Goal: Find specific page/section: Find specific page/section

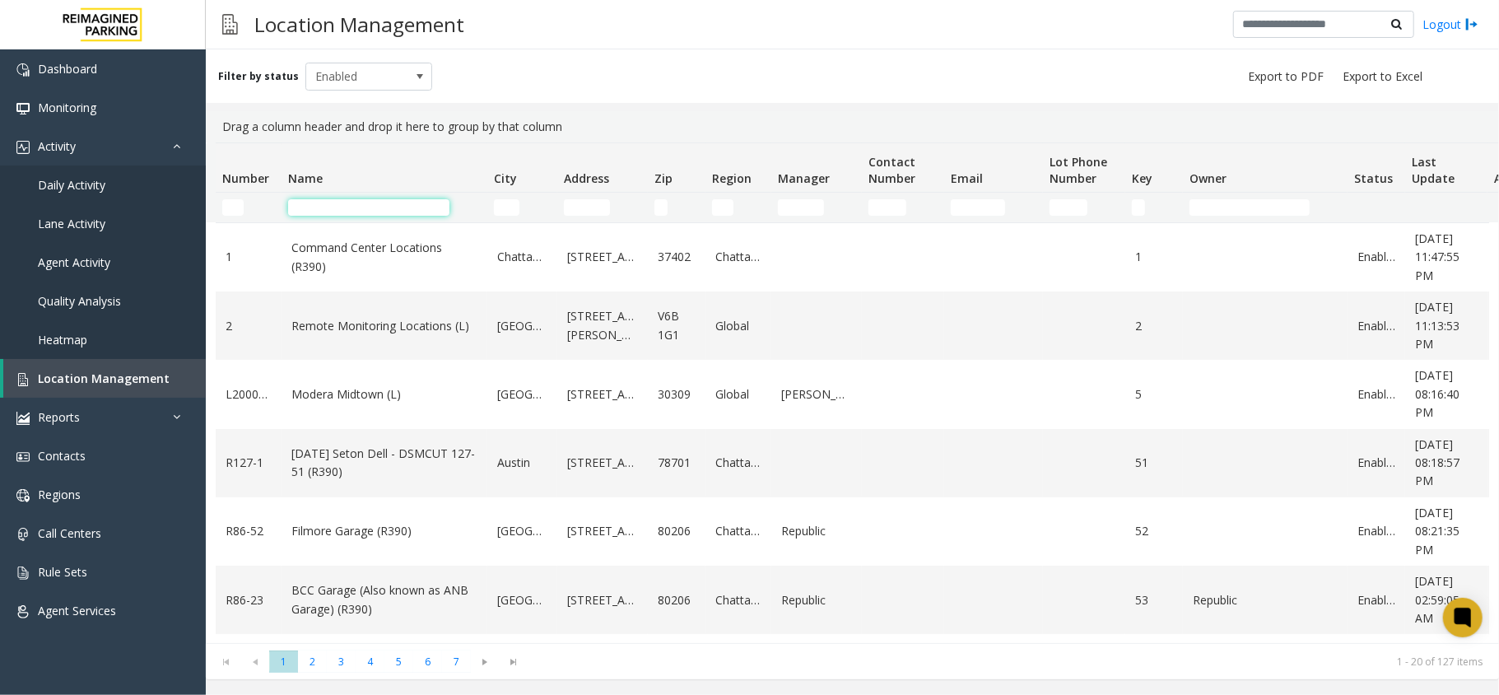
drag, startPoint x: 0, startPoint y: 0, endPoint x: 339, endPoint y: 206, distance: 396.7
click at [339, 206] on input "Name Filter" at bounding box center [368, 207] width 161 height 16
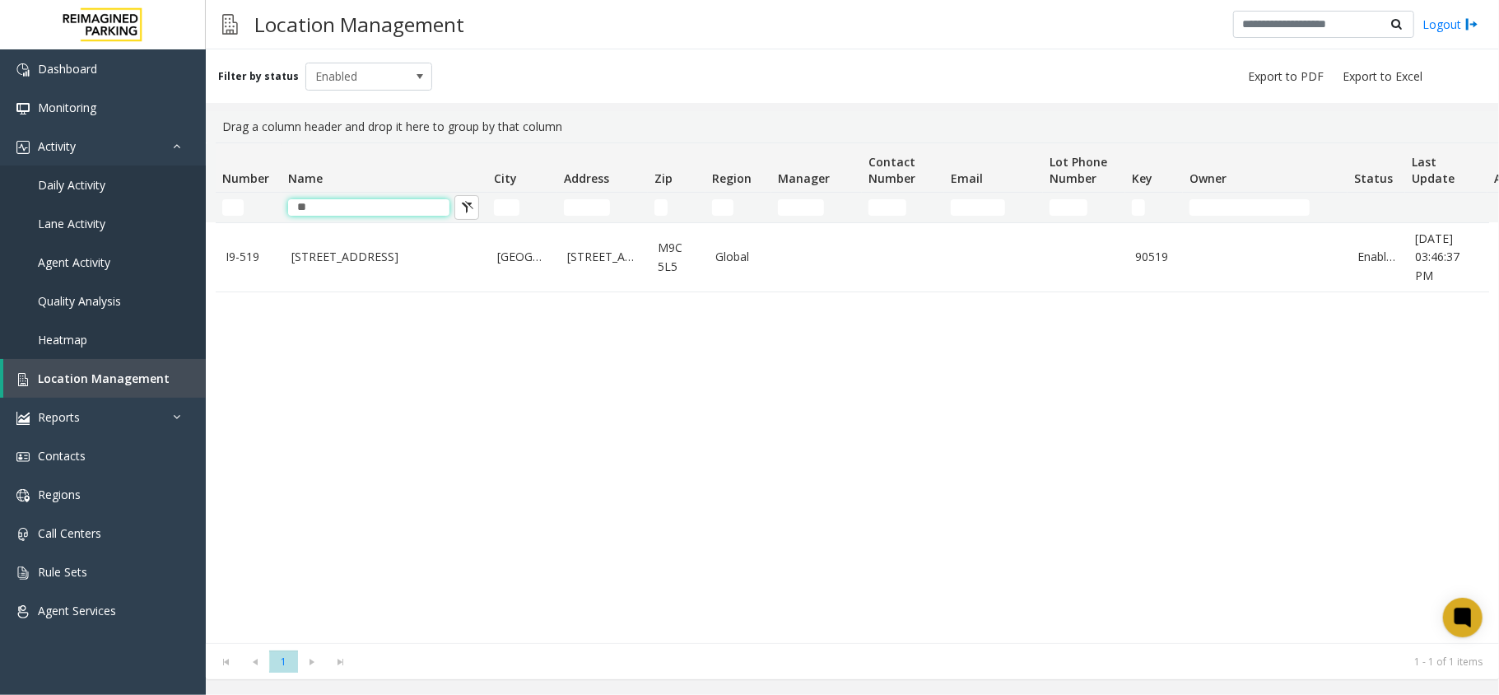
type input "*"
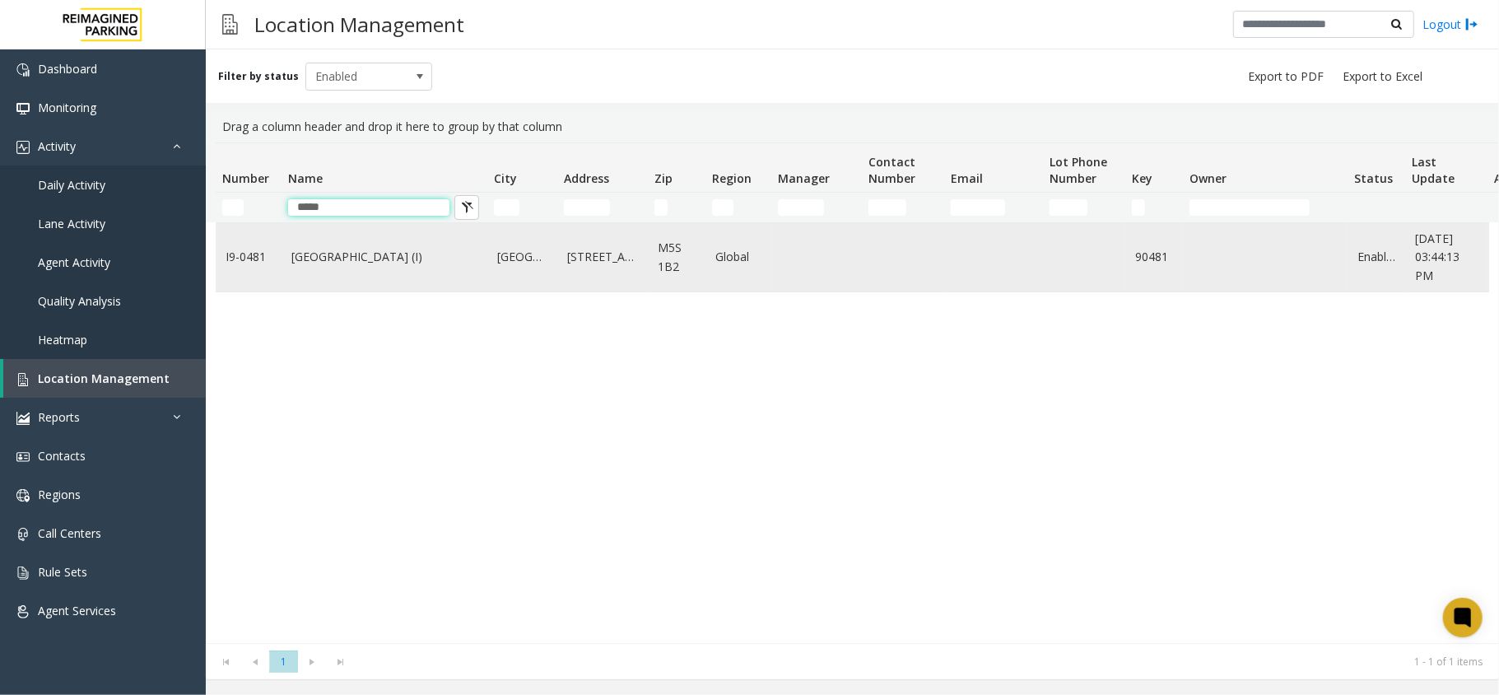
type input "*****"
click at [364, 257] on link "Women's College Hospital (I)" at bounding box center [384, 257] width 186 height 18
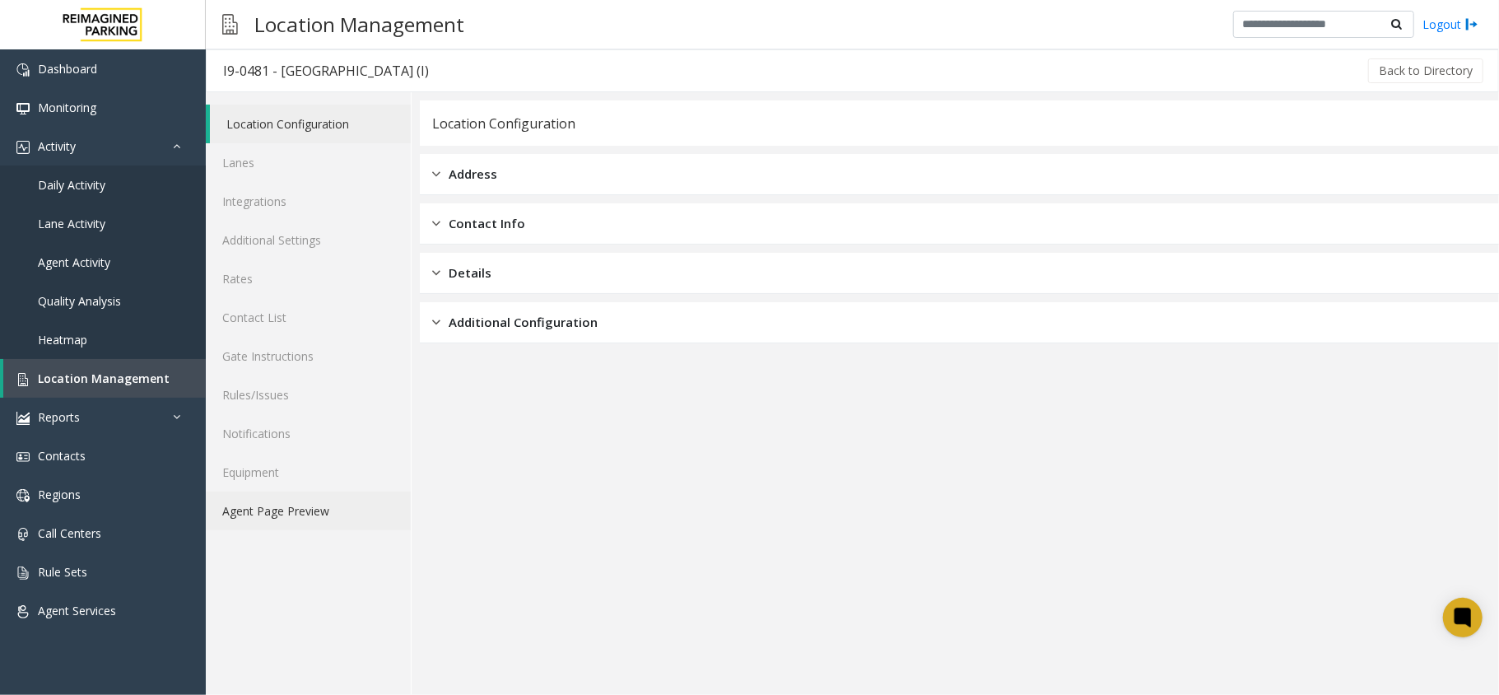
click at [288, 514] on link "Agent Page Preview" at bounding box center [308, 510] width 205 height 39
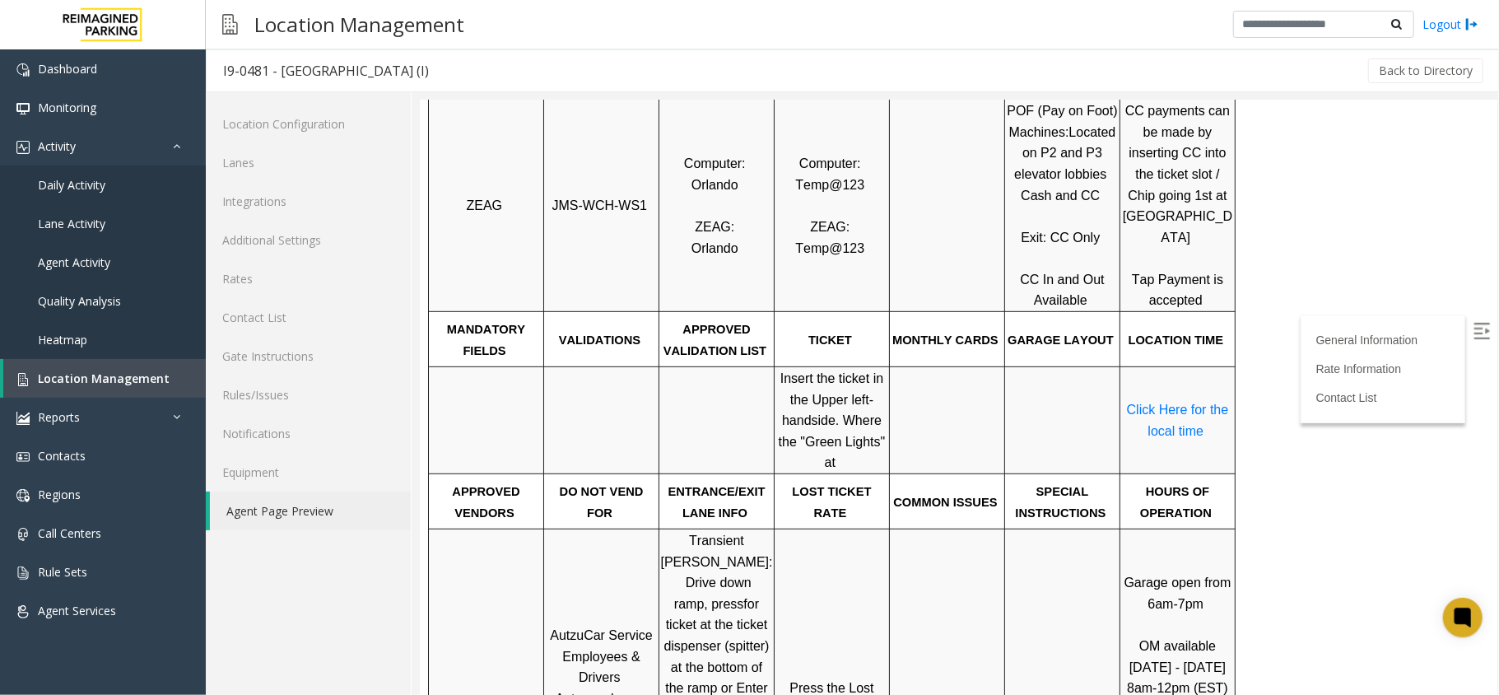
scroll to position [659, 0]
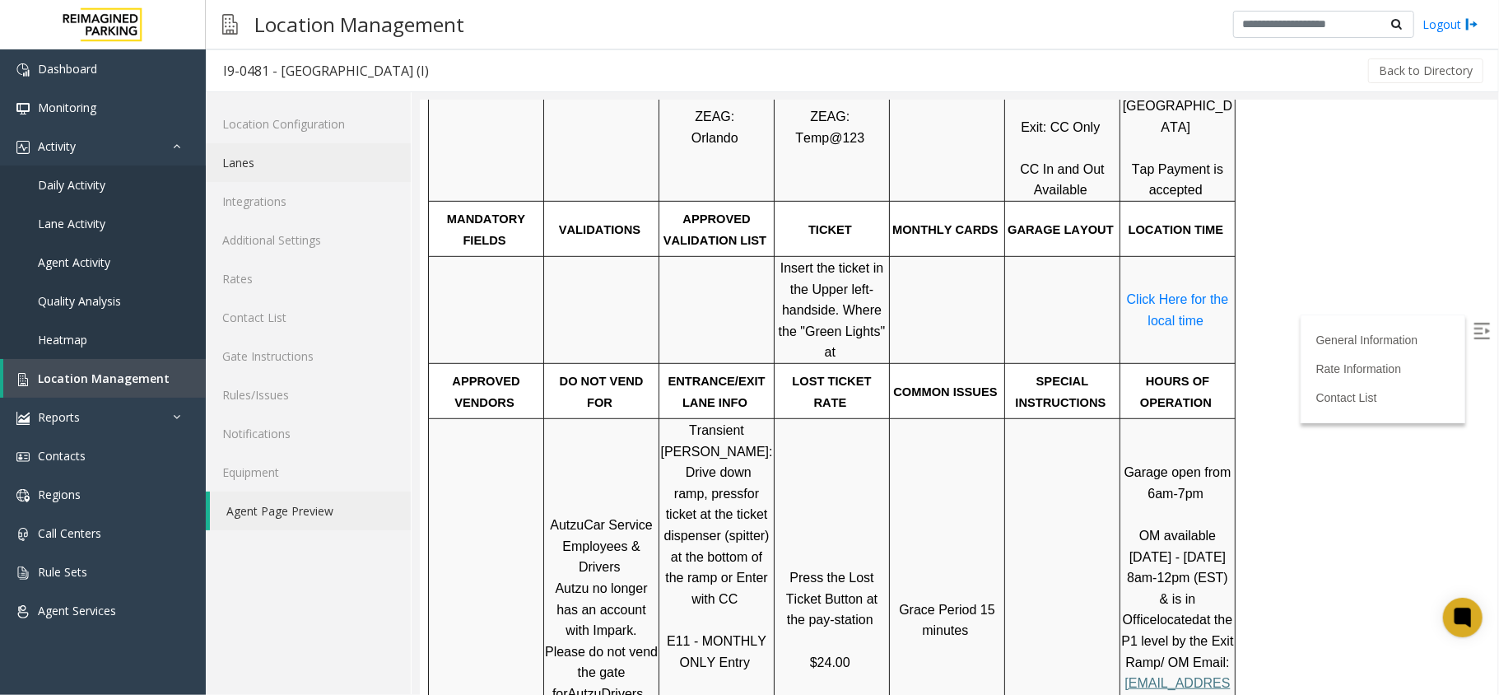
click at [280, 171] on link "Lanes" at bounding box center [308, 162] width 205 height 39
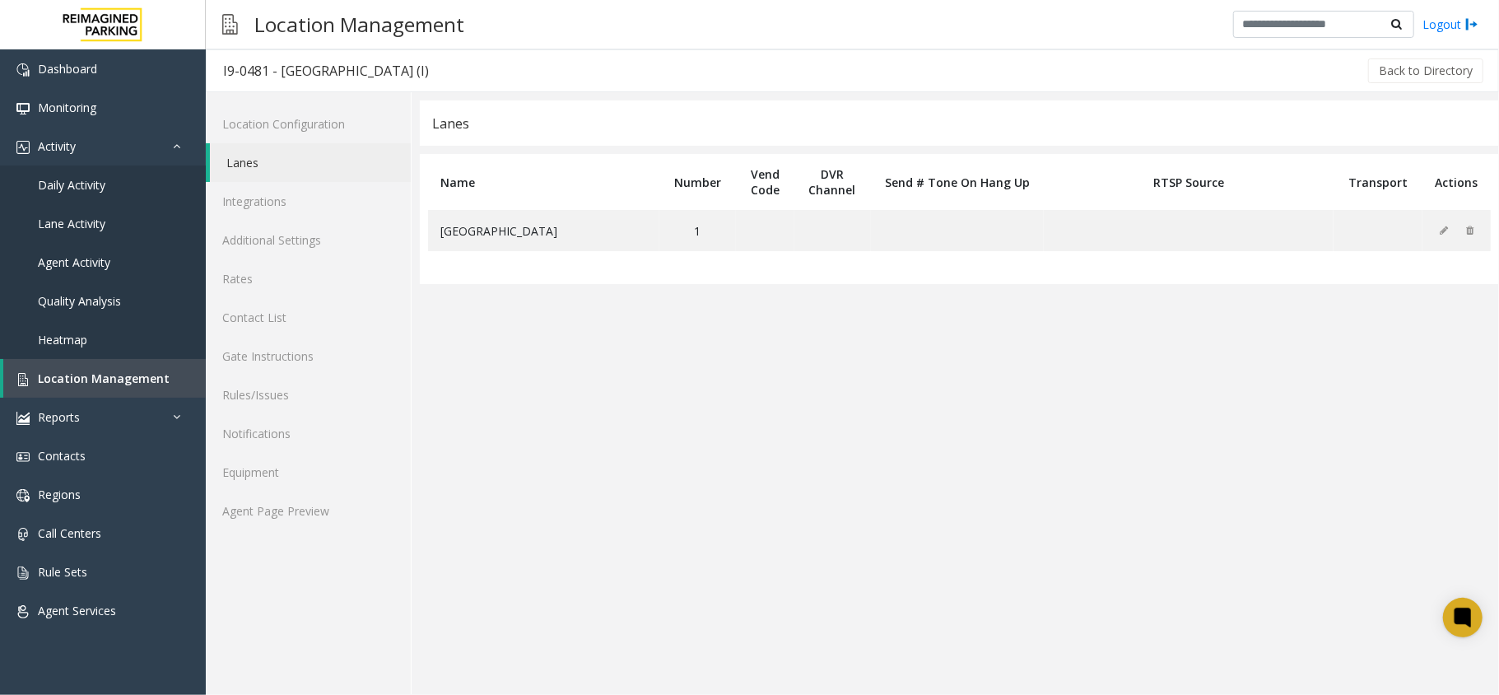
click at [528, 389] on app-lanes "Lanes Name Number Vend Code DVR Channel Send # Tone On Hang Up RTSP Source Tran…" at bounding box center [959, 397] width 1079 height 594
click at [327, 512] on link "Agent Page Preview" at bounding box center [308, 510] width 205 height 39
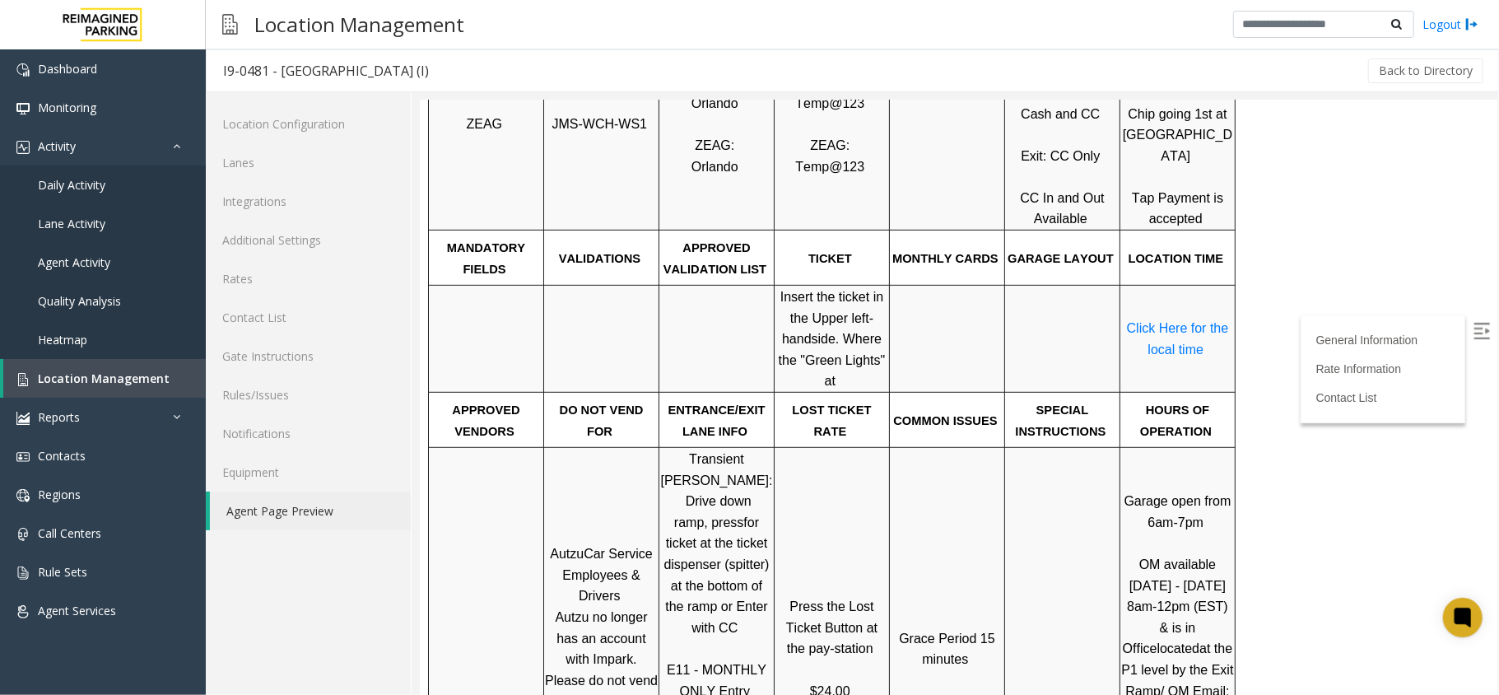
scroll to position [659, 0]
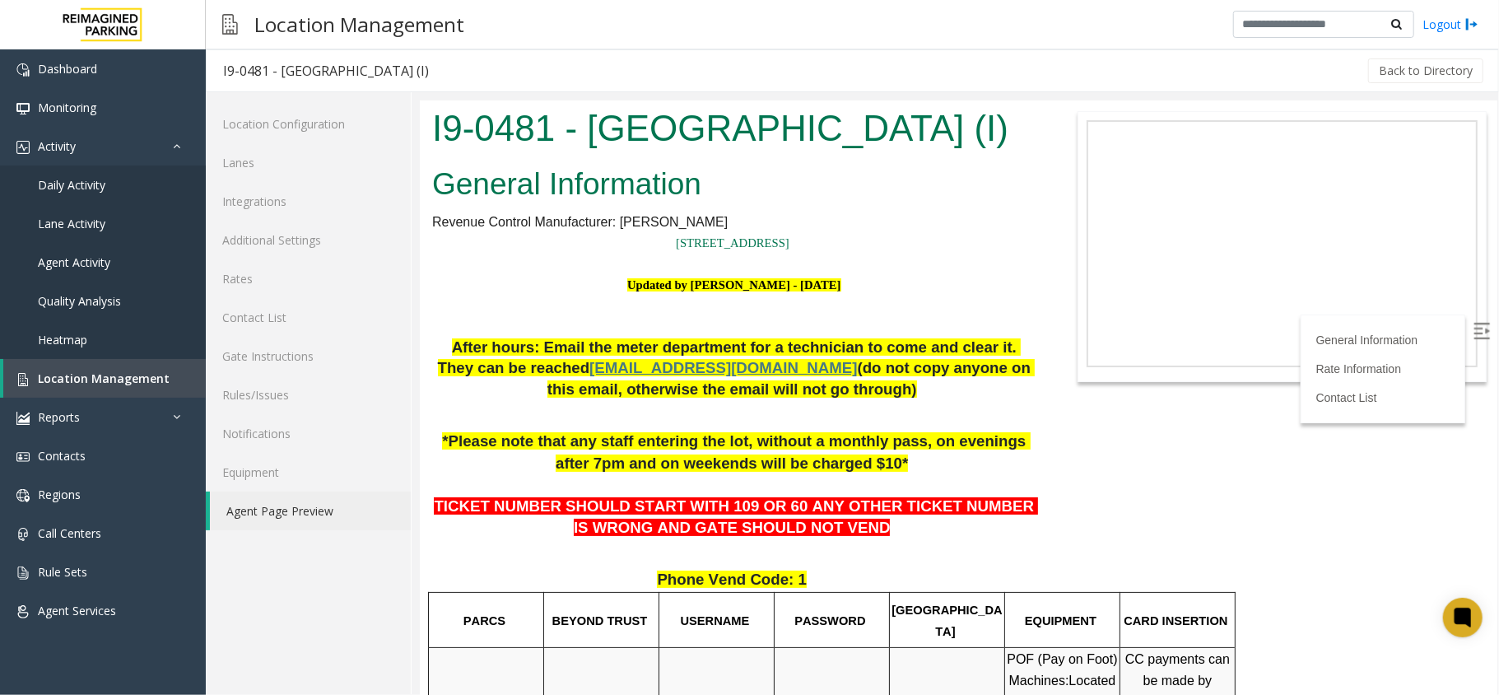
scroll to position [659, 0]
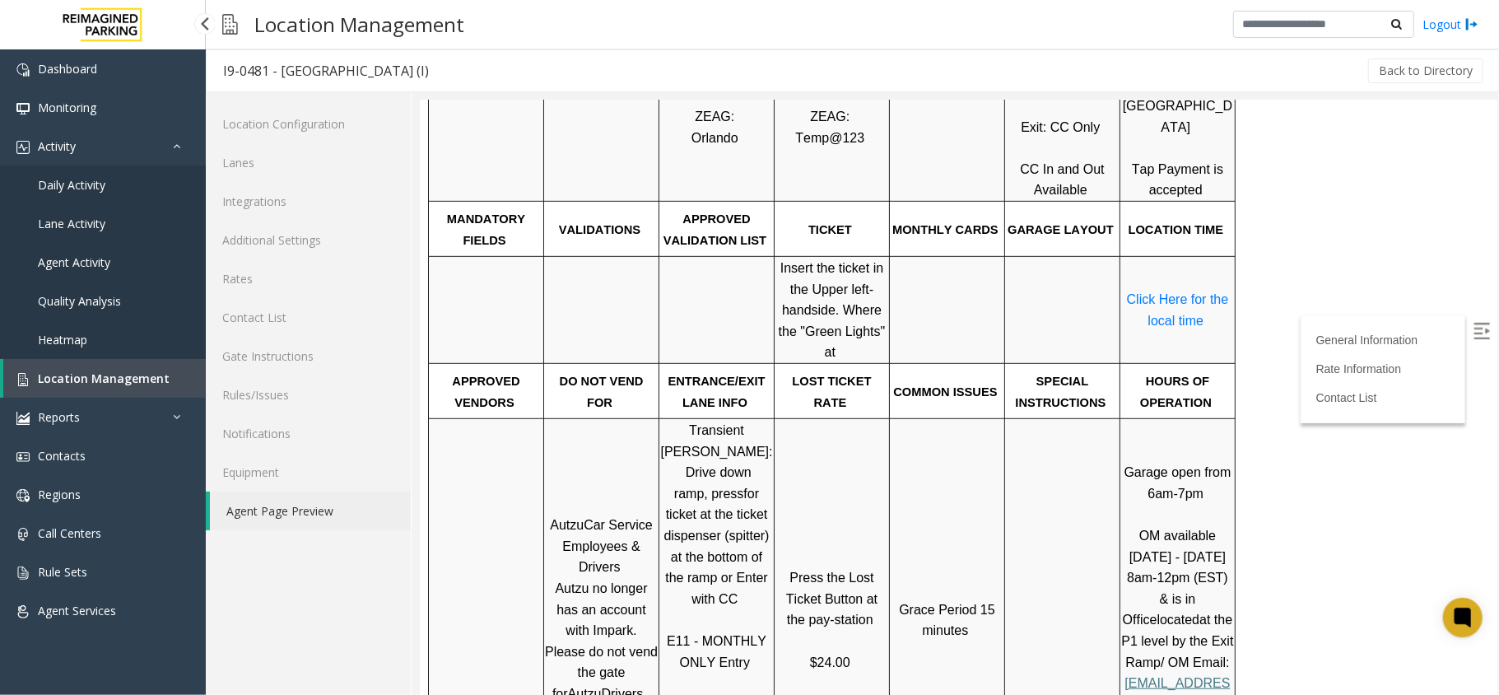
click at [152, 364] on link "Location Management" at bounding box center [104, 378] width 203 height 39
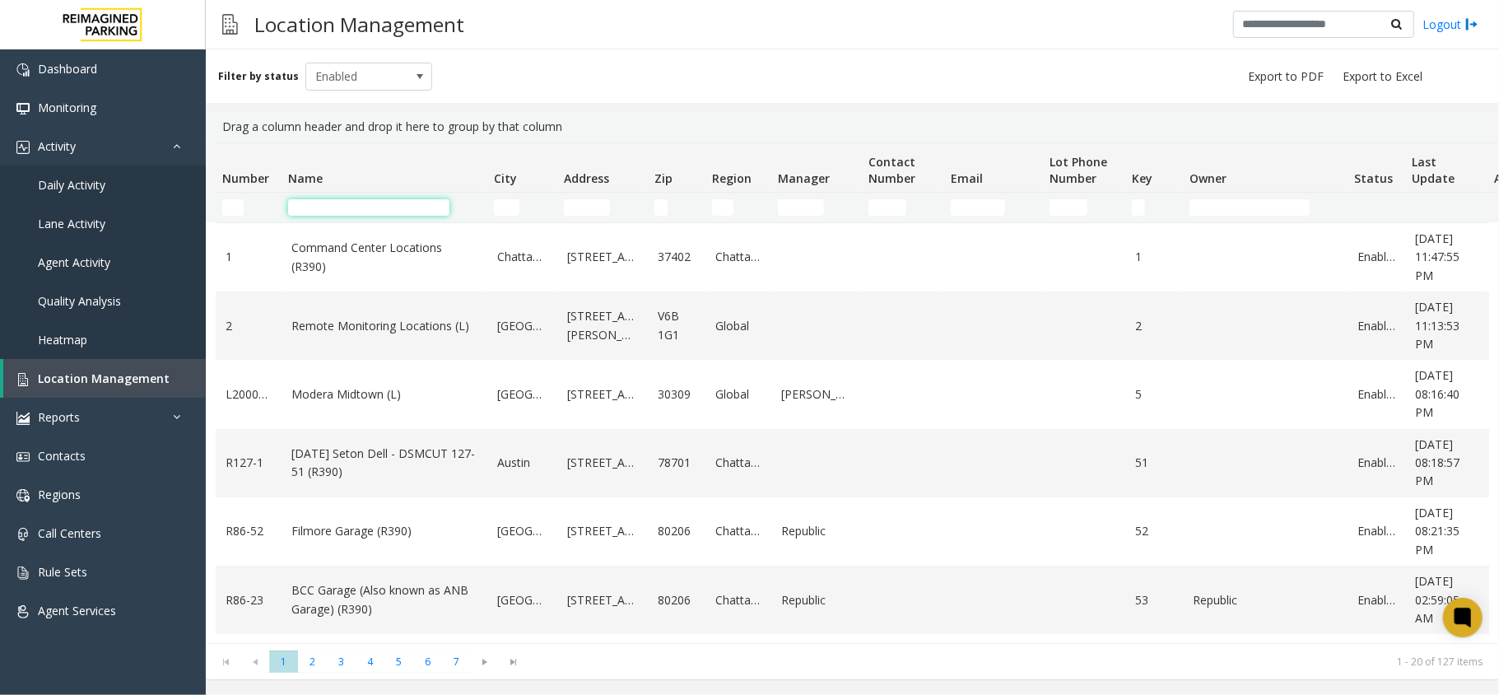
click at [336, 212] on input "Name Filter" at bounding box center [368, 207] width 161 height 16
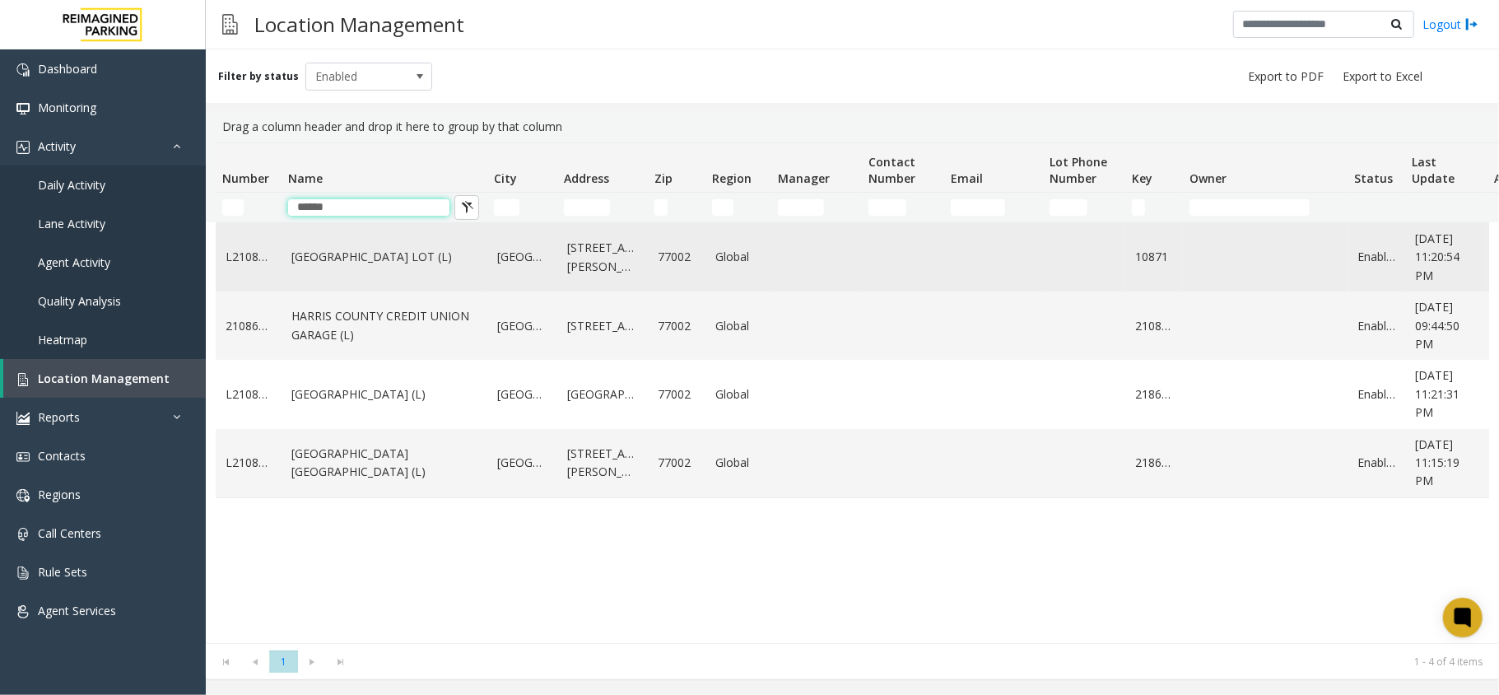
type input "******"
click at [349, 248] on link "HARRIS COUNTY BAKER STREET LOT (L)" at bounding box center [384, 257] width 186 height 18
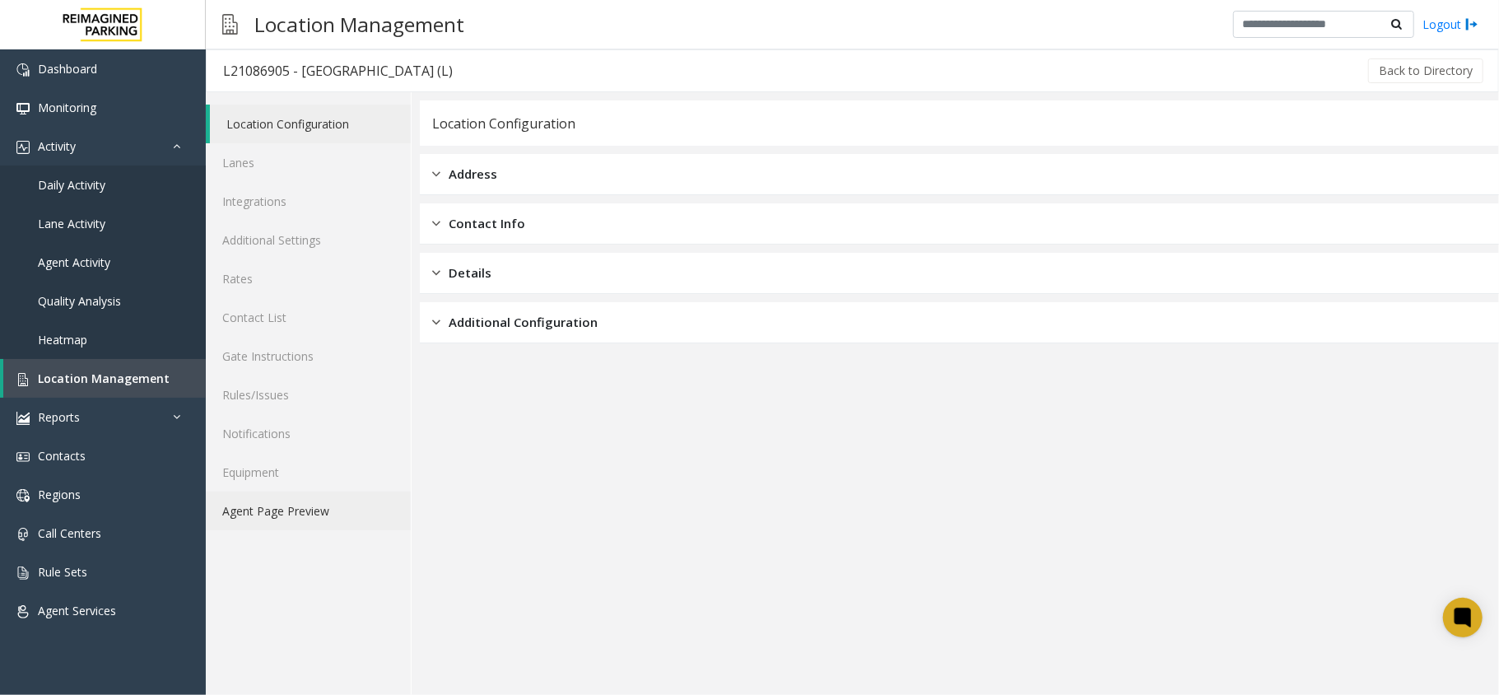
click at [301, 501] on link "Agent Page Preview" at bounding box center [308, 510] width 205 height 39
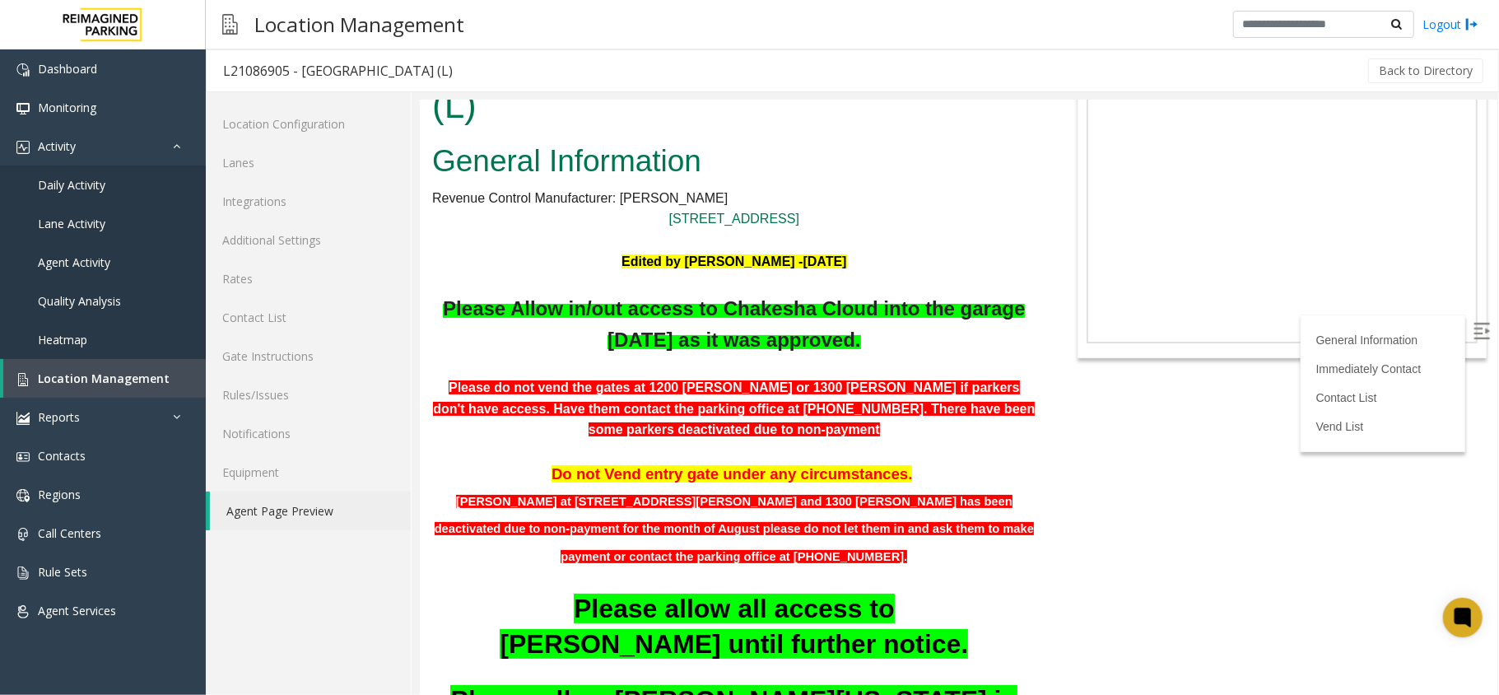
scroll to position [109, 0]
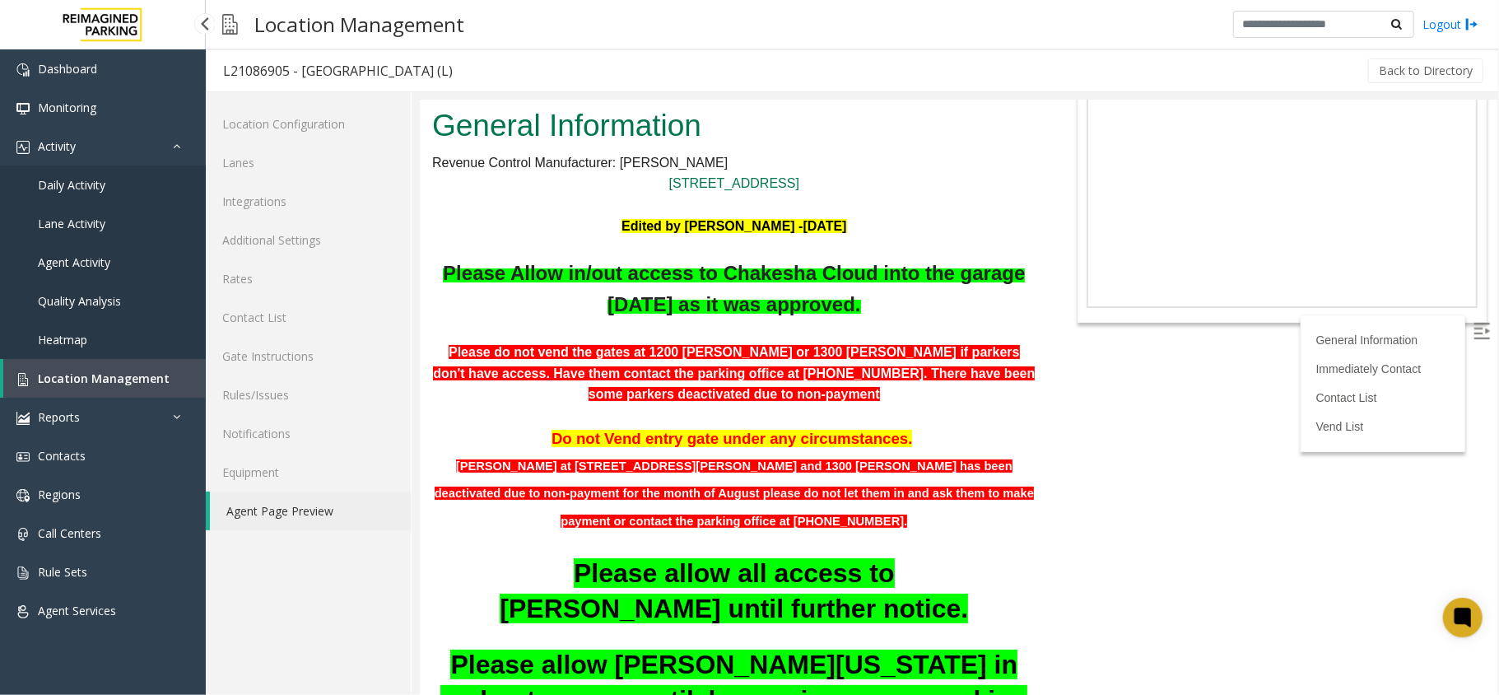
click at [159, 377] on span "Location Management" at bounding box center [104, 378] width 132 height 16
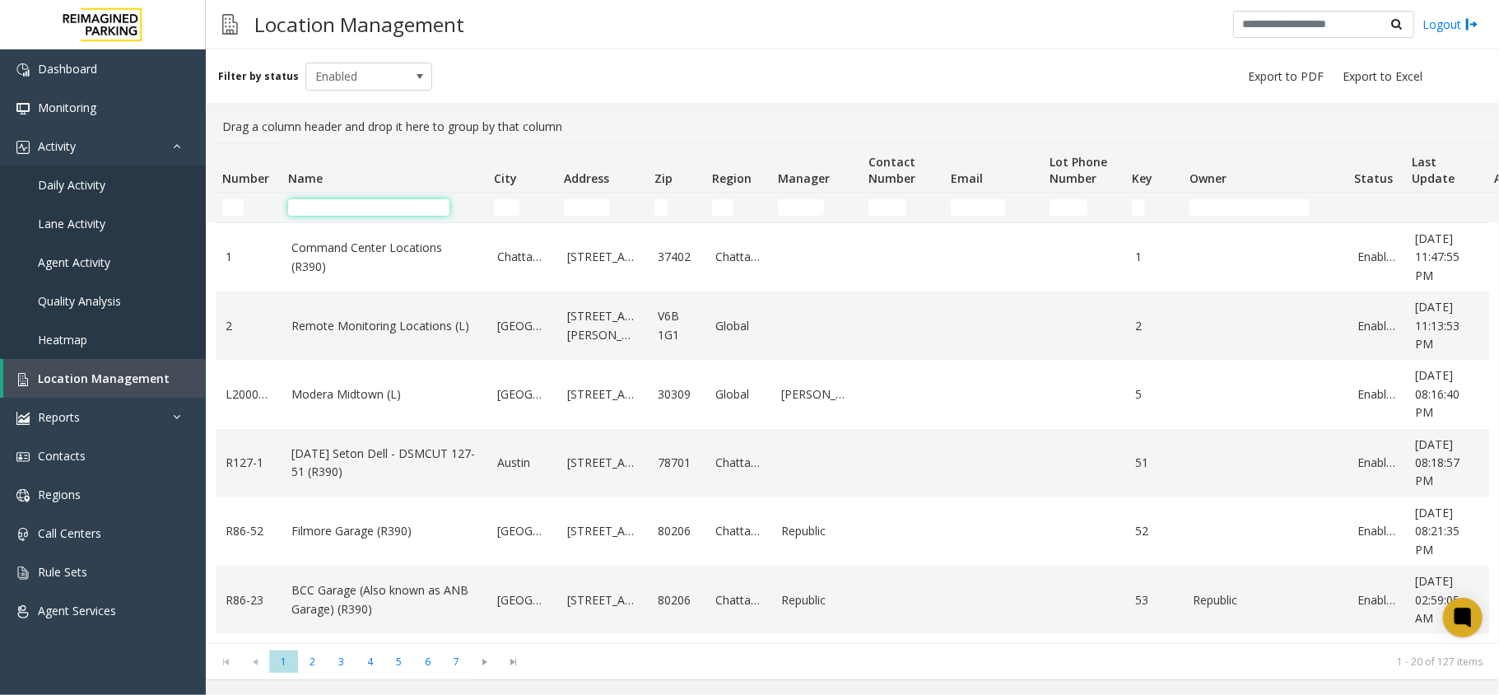
click at [329, 203] on input "Name Filter" at bounding box center [368, 207] width 161 height 16
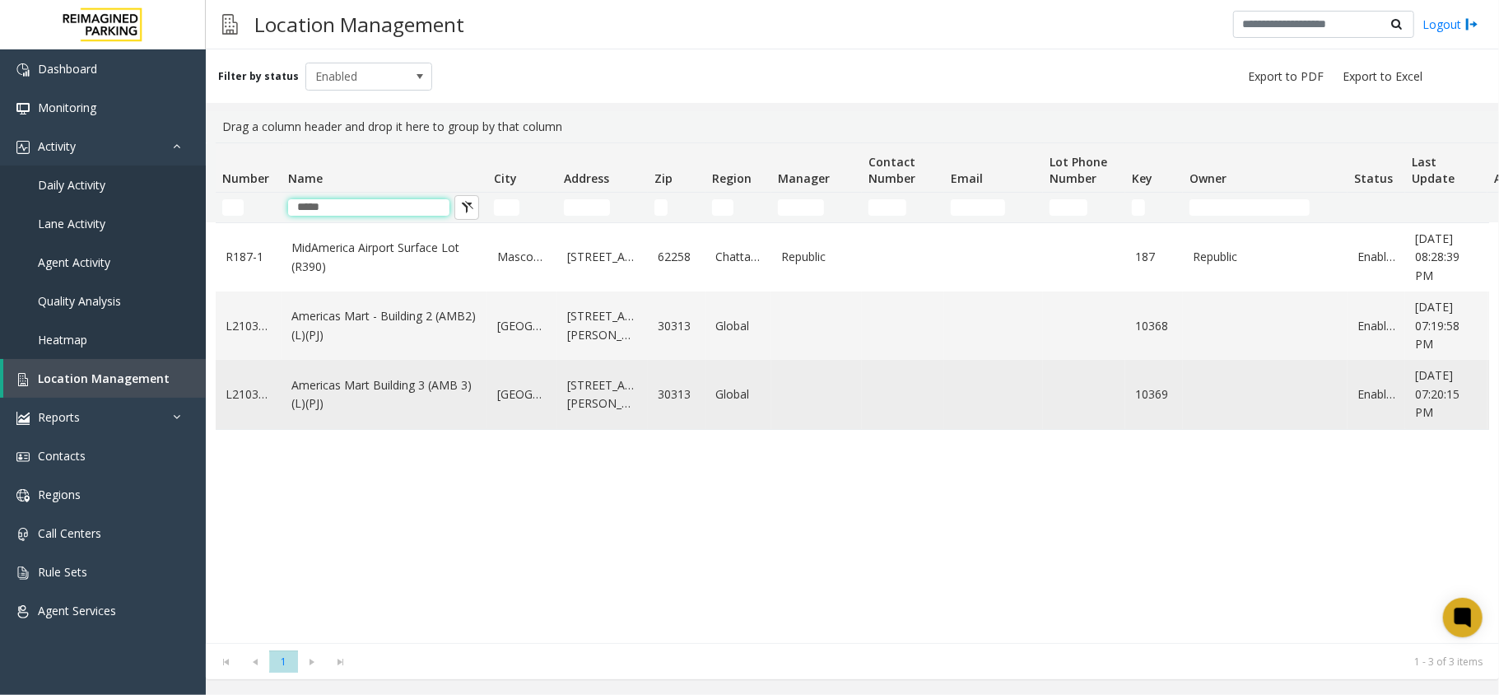
type input "*****"
click at [433, 387] on link "Americas Mart Building 3 (AMB 3) (L)(PJ)" at bounding box center [384, 394] width 186 height 37
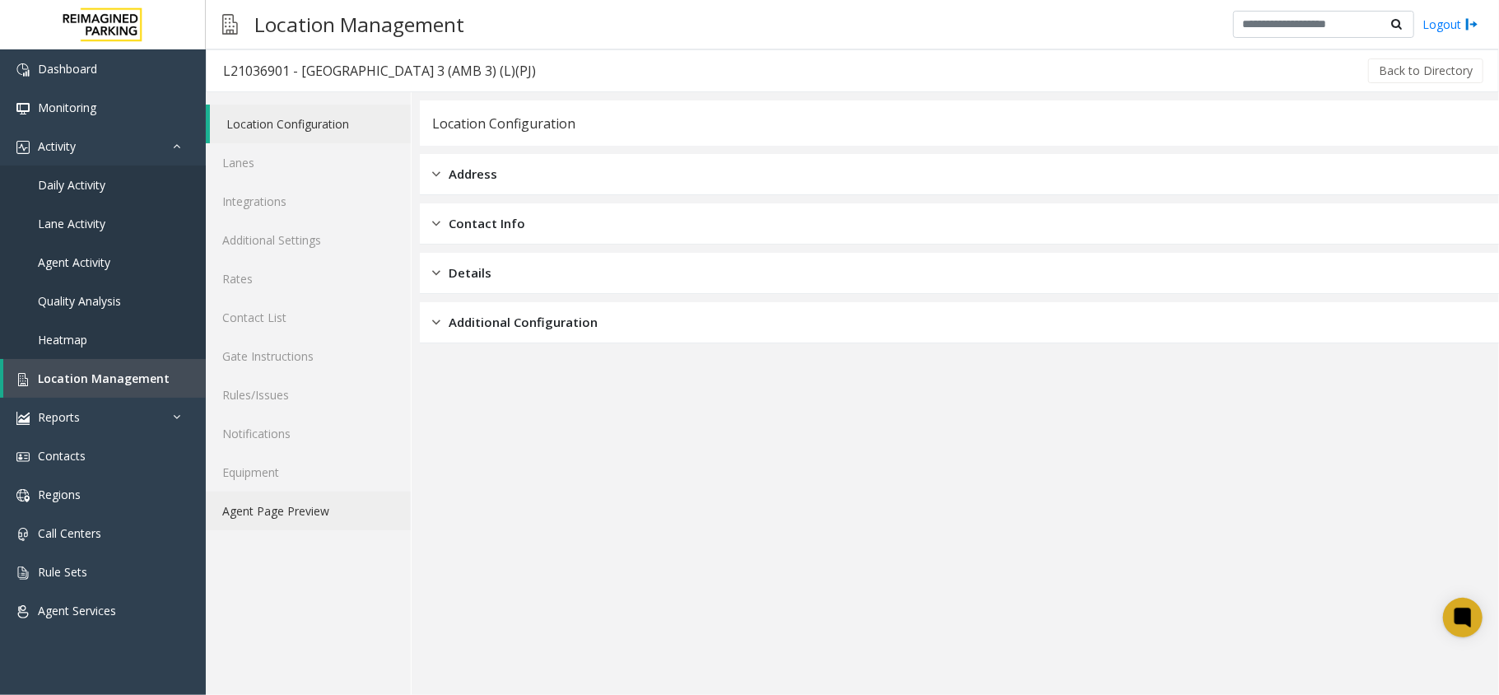
click at [344, 501] on link "Agent Page Preview" at bounding box center [308, 510] width 205 height 39
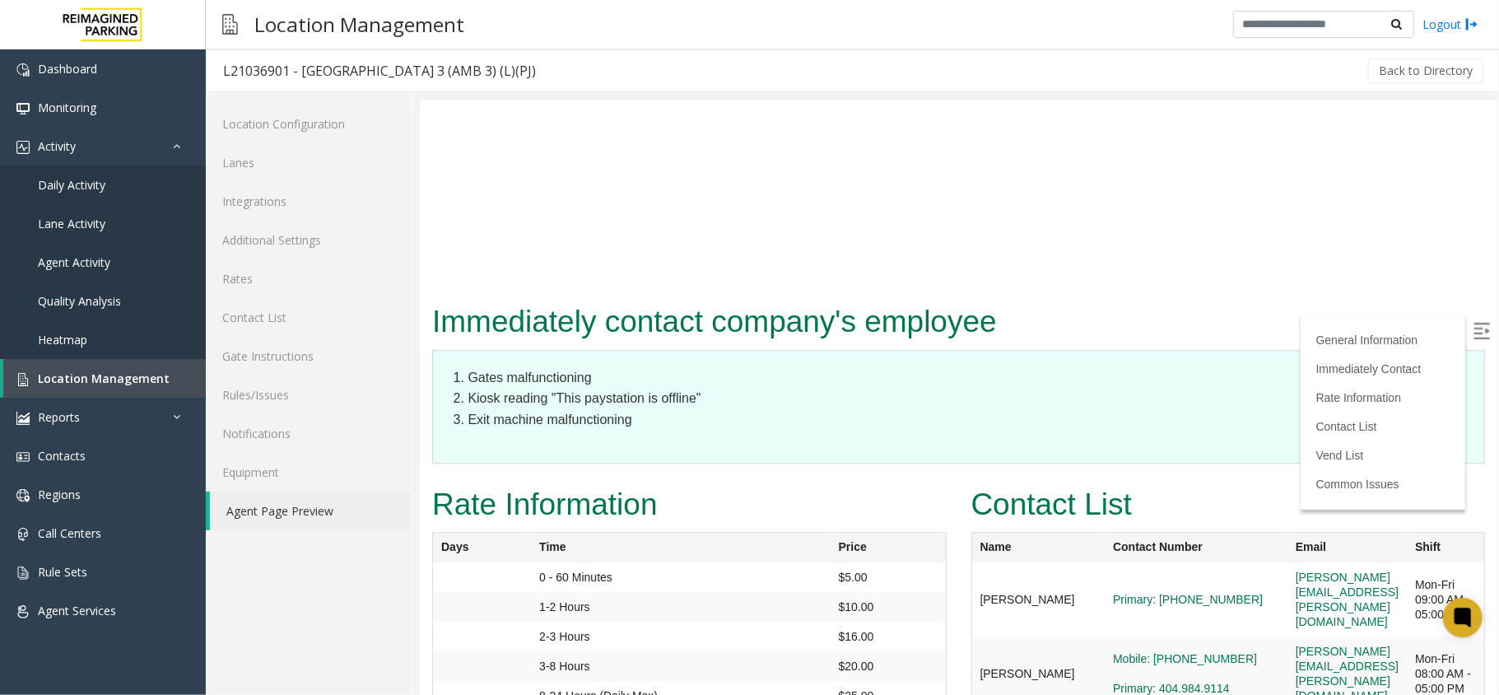
scroll to position [3073, 0]
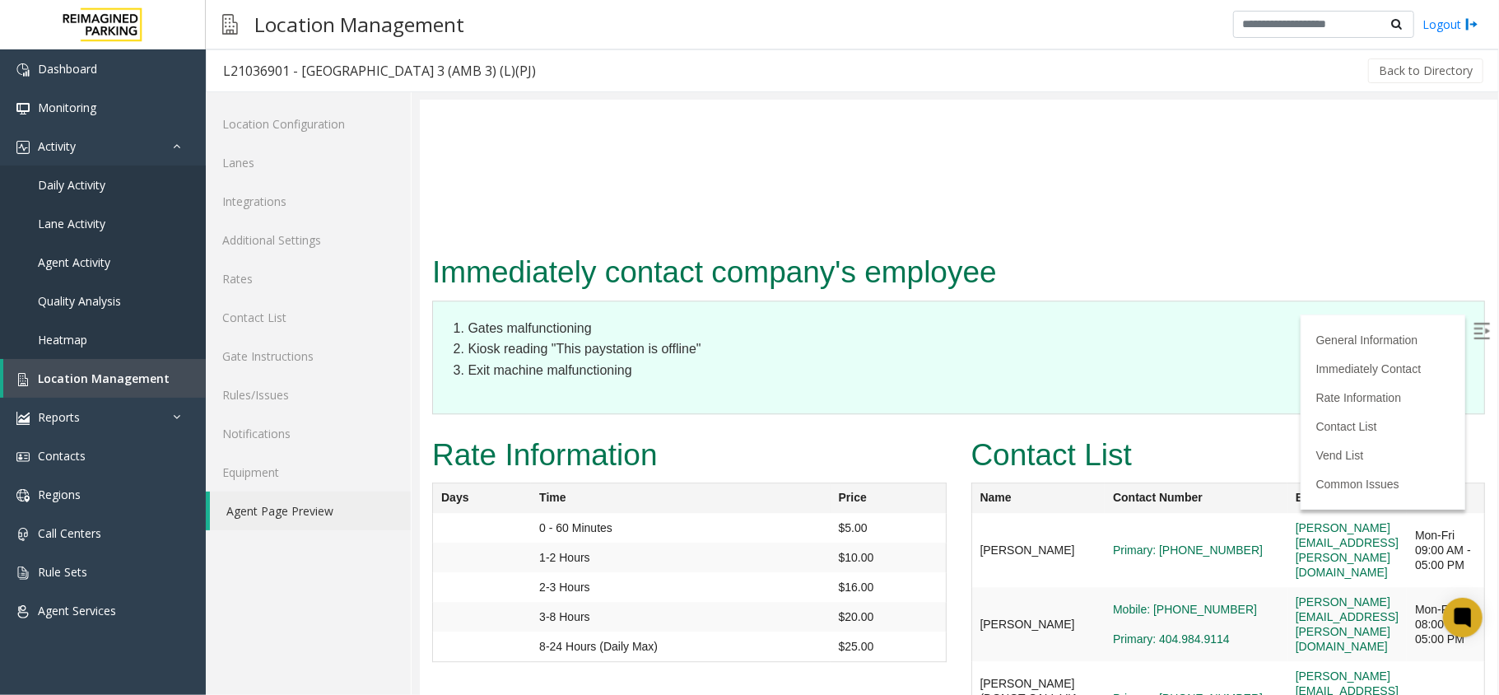
click at [1473, 330] on img at bounding box center [1481, 330] width 16 height 16
drag, startPoint x: 1417, startPoint y: 292, endPoint x: 1196, endPoint y: 305, distance: 221.0
click at [1287, 512] on td "lakeesha.russell@reimaginedparking.com" at bounding box center [1346, 549] width 119 height 74
copy link "lakeesha.russell@reimaginedparking.com"
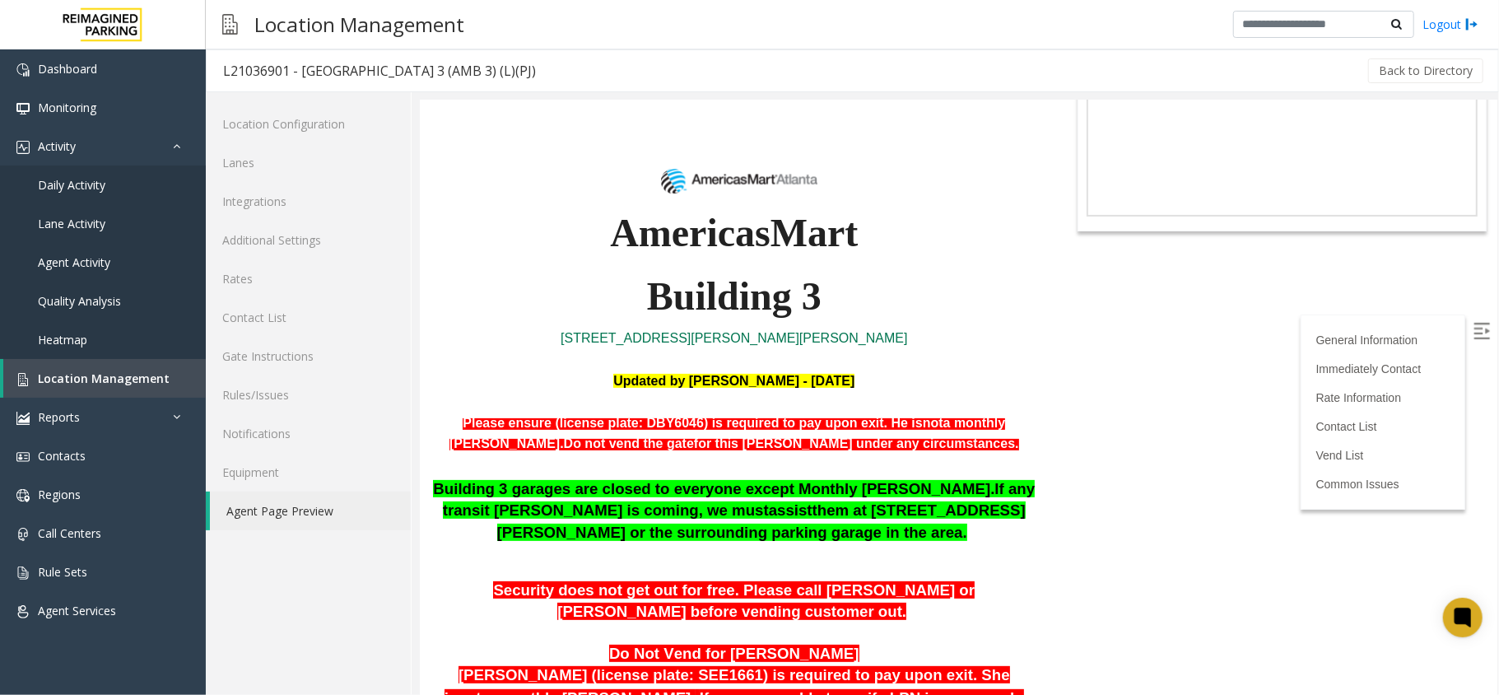
scroll to position [0, 0]
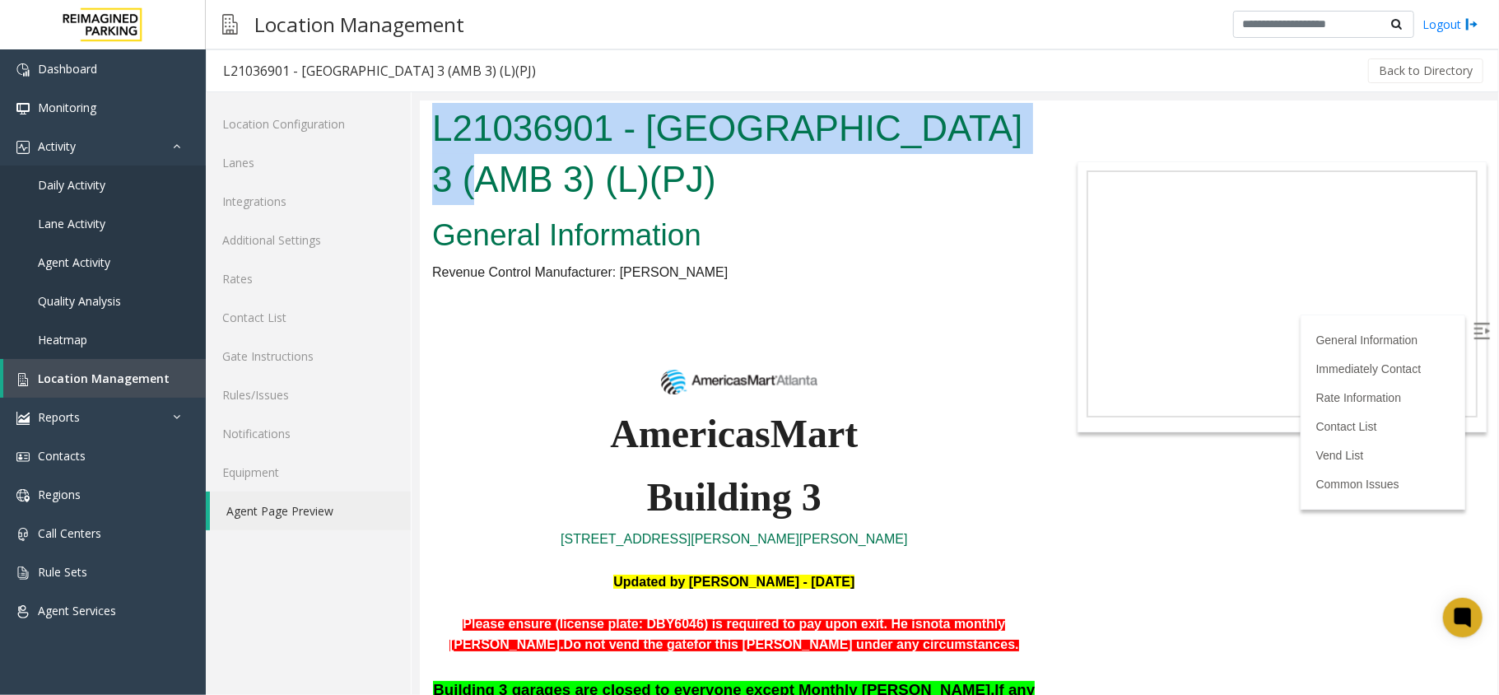
drag, startPoint x: 1017, startPoint y: 123, endPoint x: 445, endPoint y: 140, distance: 571.6
click at [431, 140] on h1 "L21036901 - Americas Mart Building 3 (AMB 3) (L)(PJ)" at bounding box center [733, 152] width 604 height 101
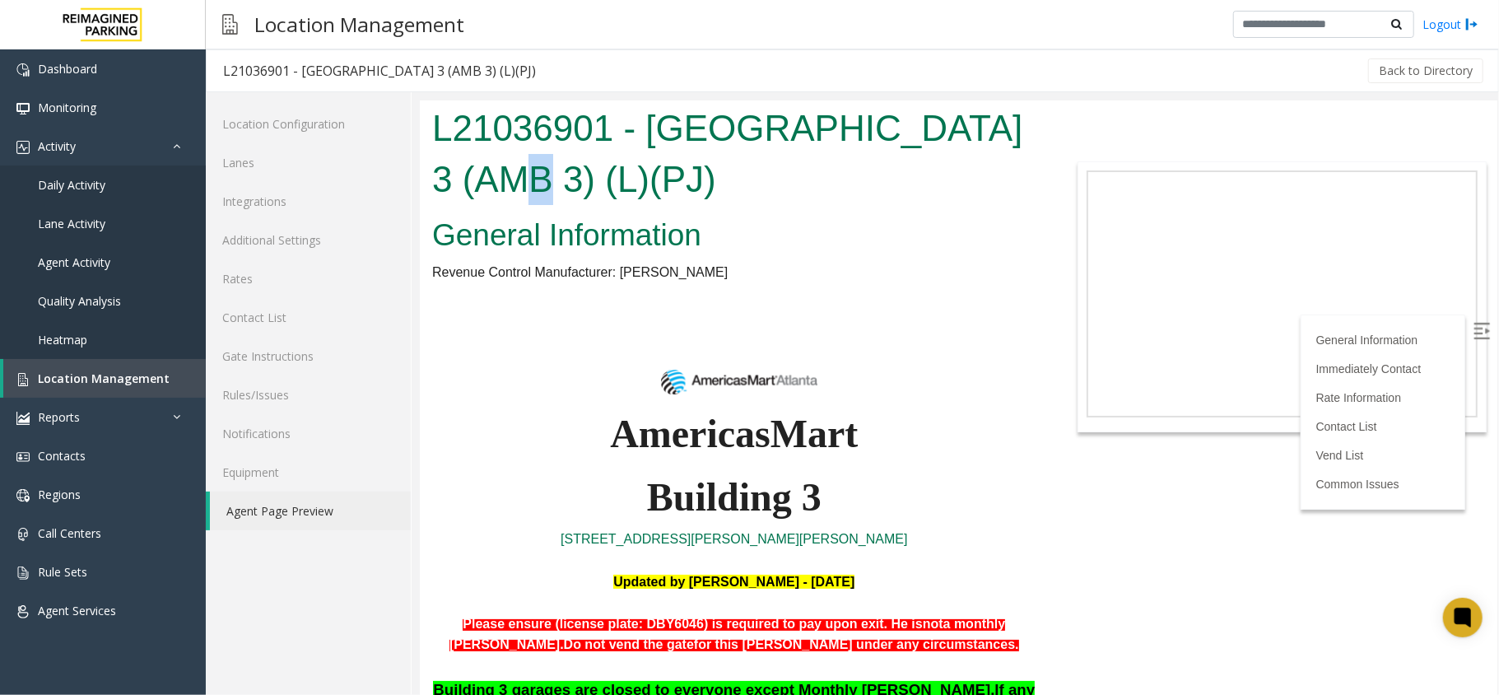
drag, startPoint x: 452, startPoint y: 179, endPoint x: 435, endPoint y: 189, distance: 19.2
click at [422, 186] on div "L21036901 - Americas Mart Building 3 (AMB 3) (L)(PJ)" at bounding box center [733, 155] width 629 height 110
drag, startPoint x: 715, startPoint y: 187, endPoint x: 534, endPoint y: 134, distance: 188.6
click at [431, 140] on h1 "L21036901 - Americas Mart Building 3 (AMB 3) (L)(PJ)" at bounding box center [733, 152] width 604 height 101
copy h1 "L21036901 - Americas Mart Building 3 (AMB 3) (L)(PJ)"
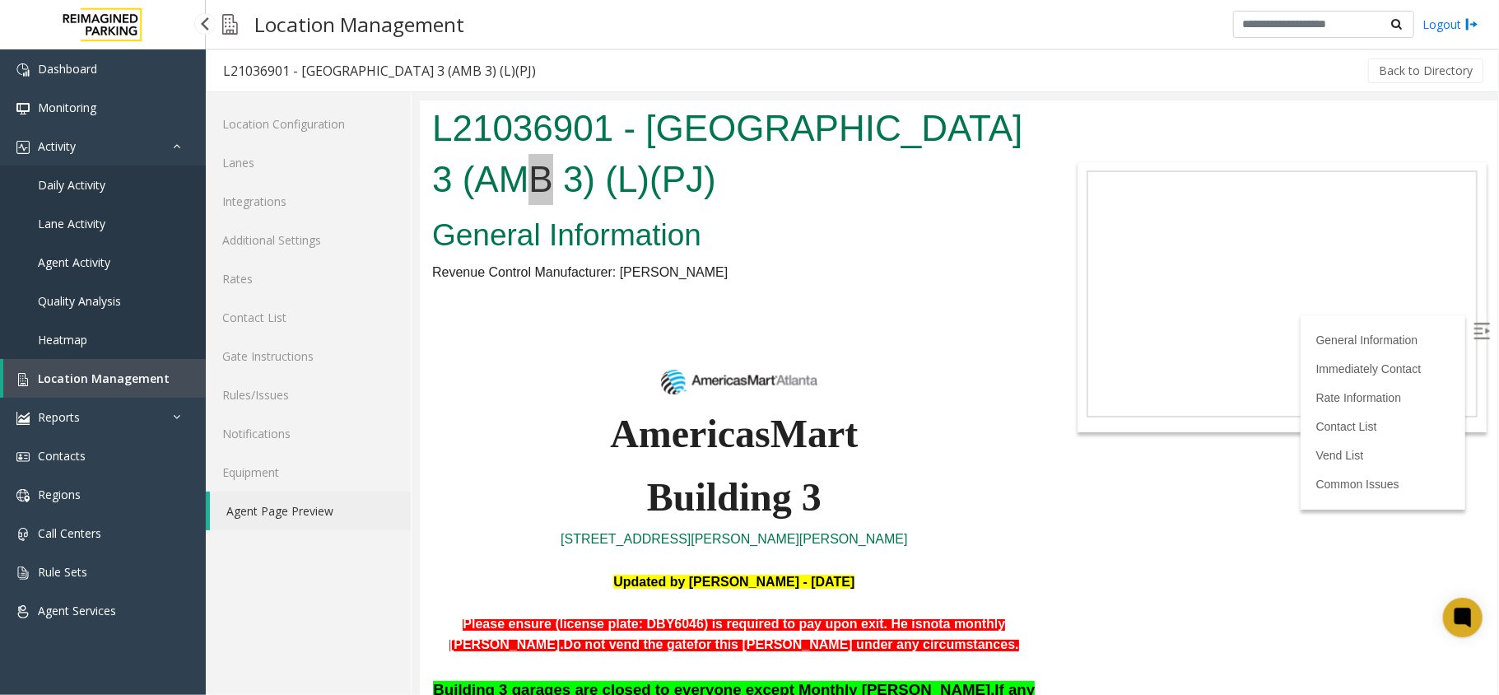
click at [185, 382] on link "Location Management" at bounding box center [104, 378] width 203 height 39
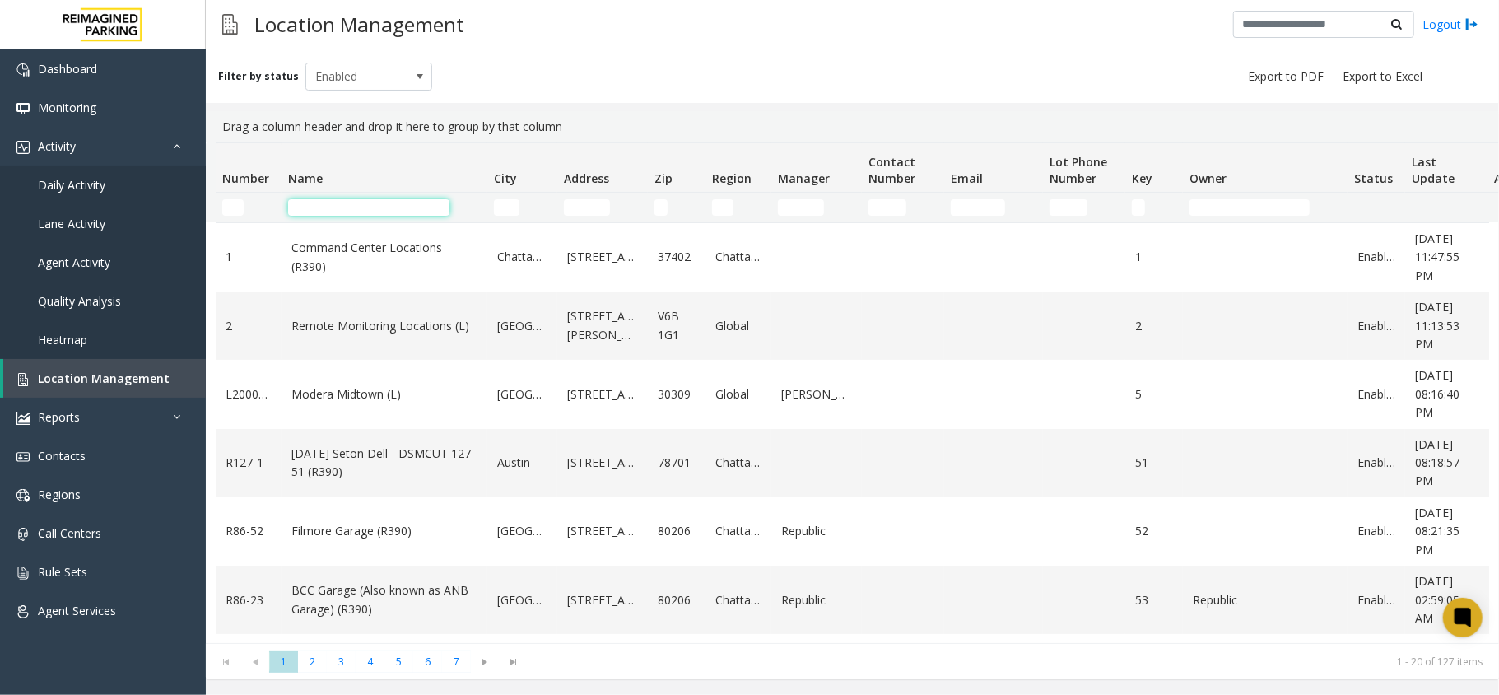
click at [318, 212] on input "Name Filter" at bounding box center [368, 207] width 161 height 16
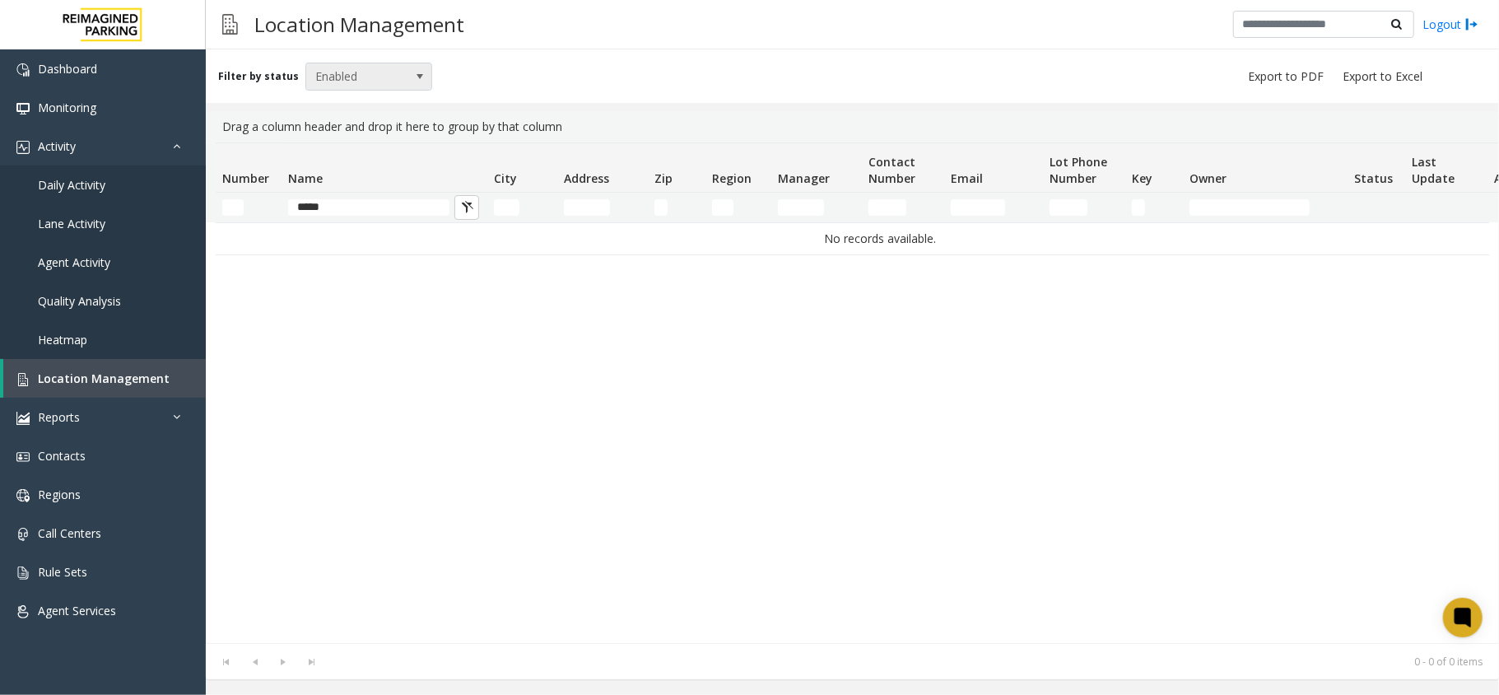
click at [408, 69] on span at bounding box center [419, 76] width 23 height 26
click at [314, 107] on li "All" at bounding box center [361, 104] width 123 height 22
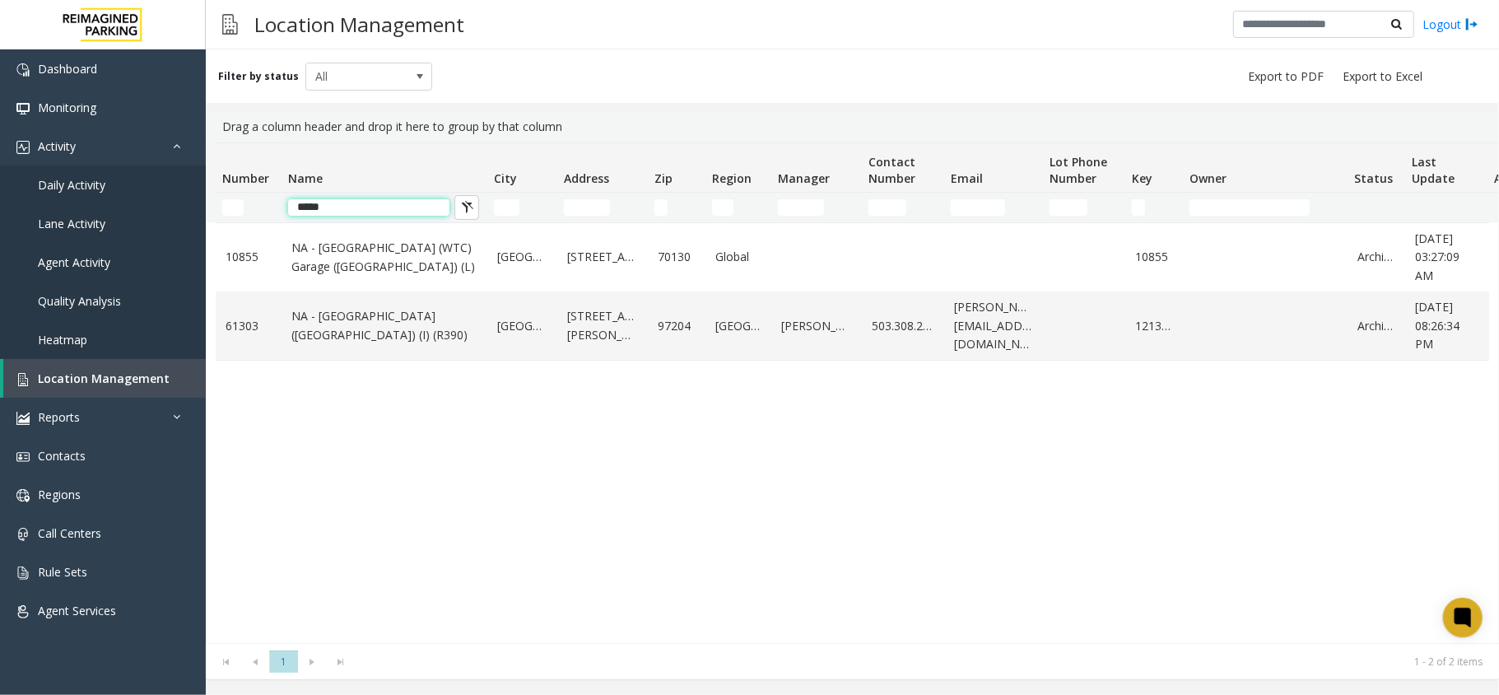
click at [418, 206] on input "*****" at bounding box center [368, 207] width 161 height 16
type input "*"
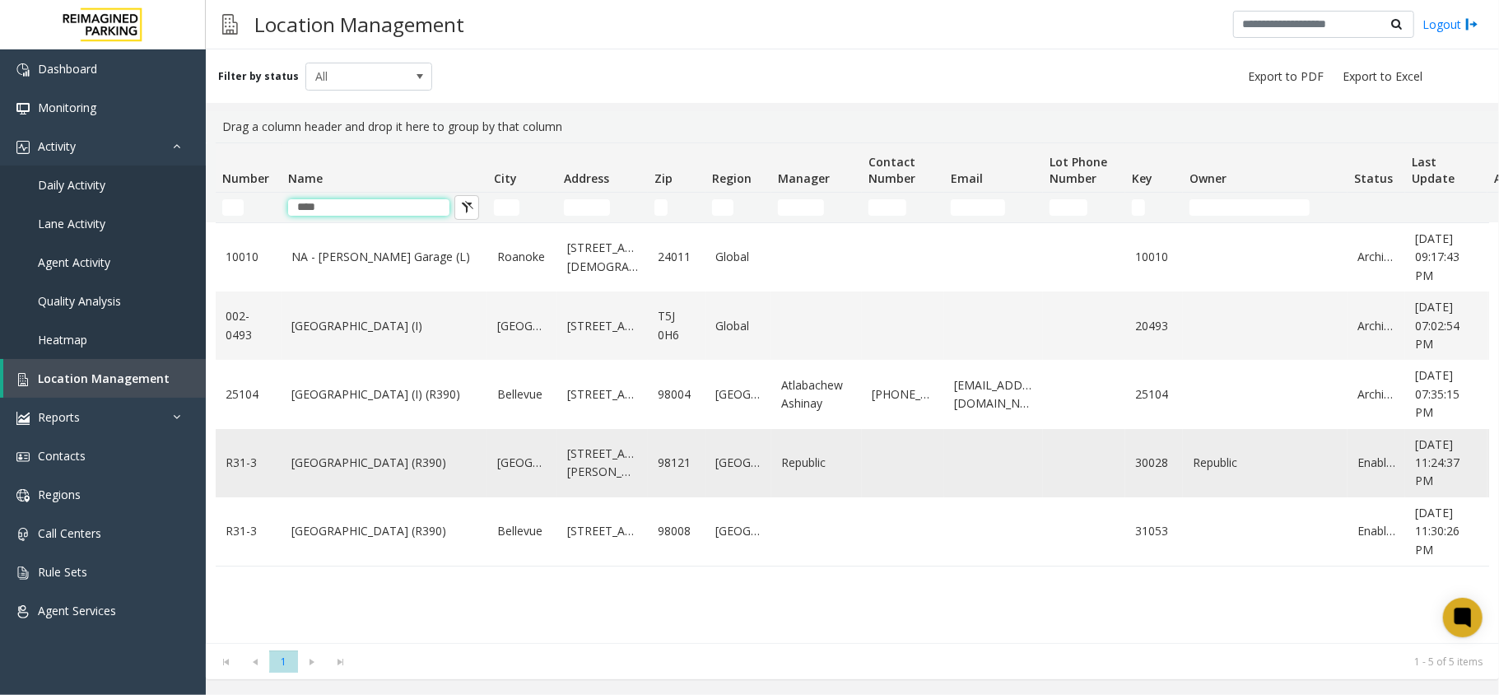
type input "****"
click at [393, 463] on link "Bell Street Garage (R390)" at bounding box center [384, 463] width 186 height 18
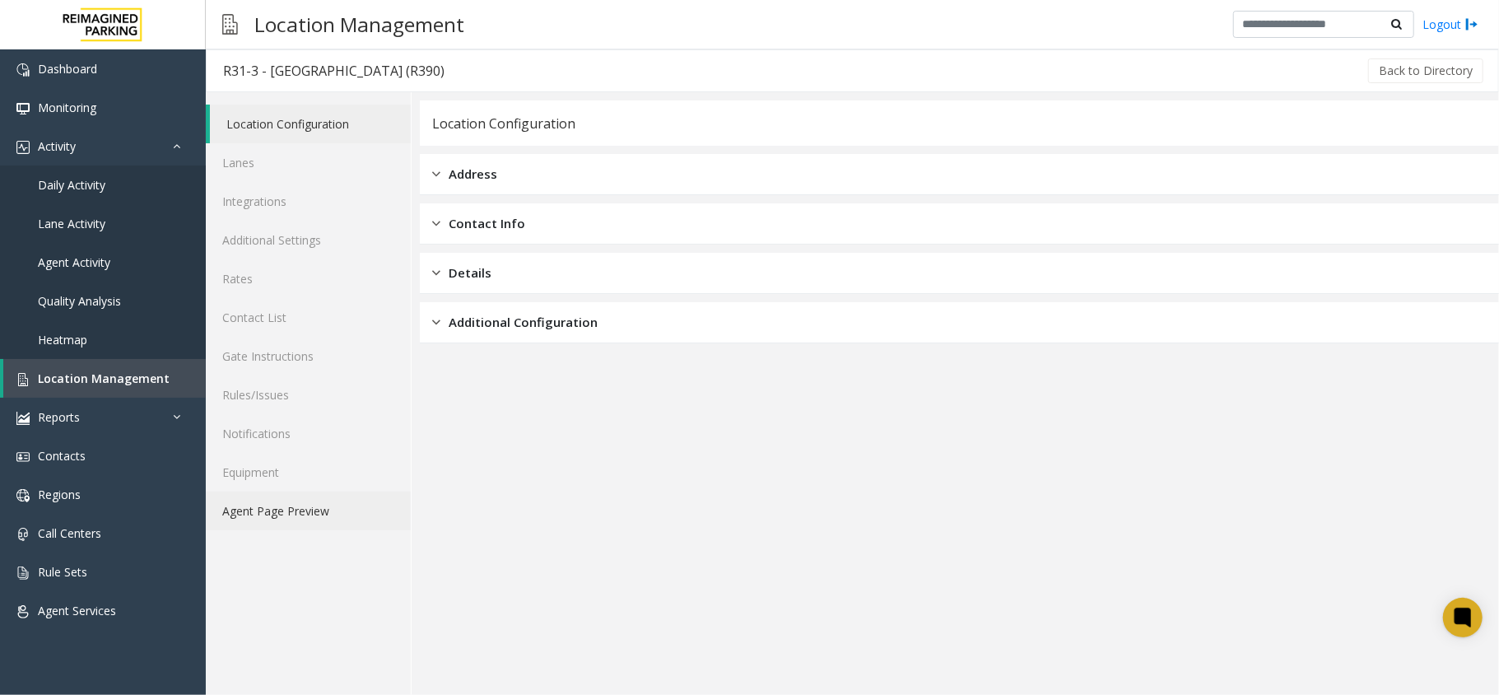
click at [272, 515] on link "Agent Page Preview" at bounding box center [308, 510] width 205 height 39
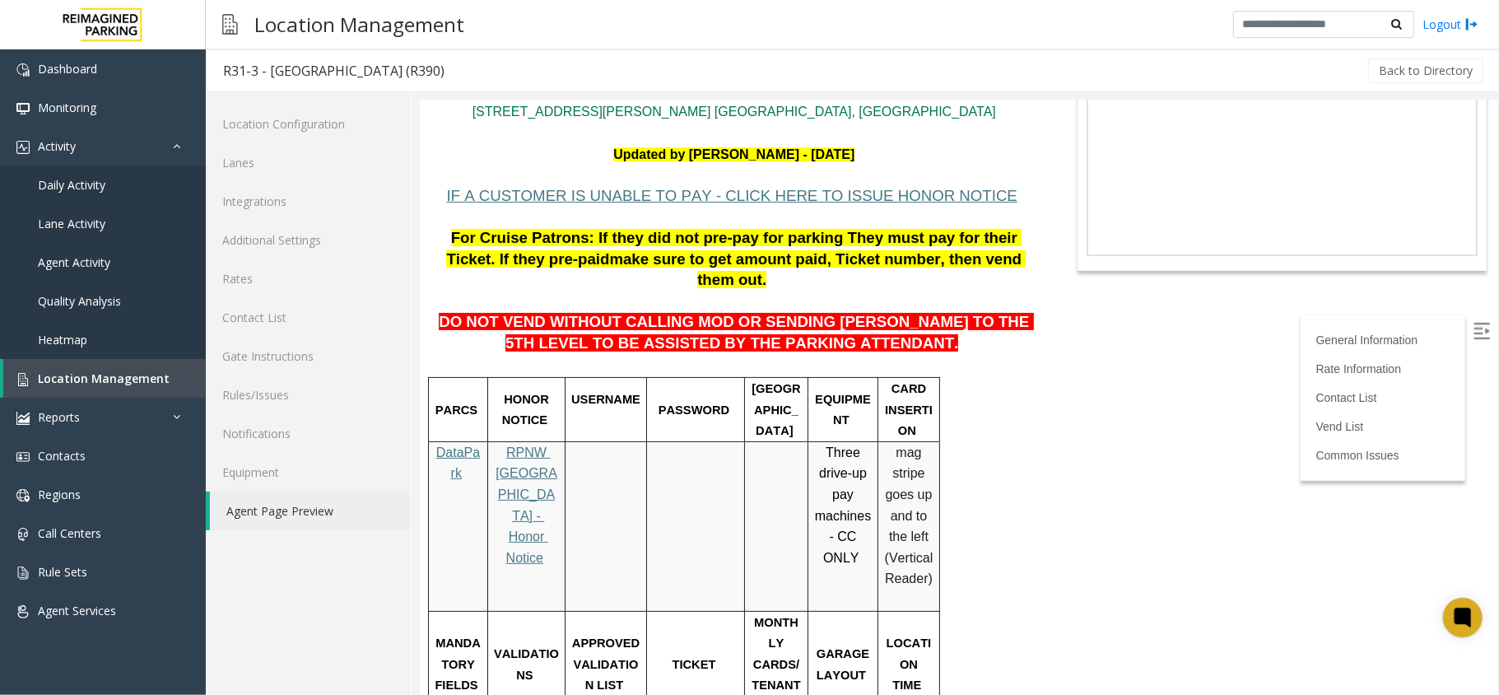
scroll to position [109, 0]
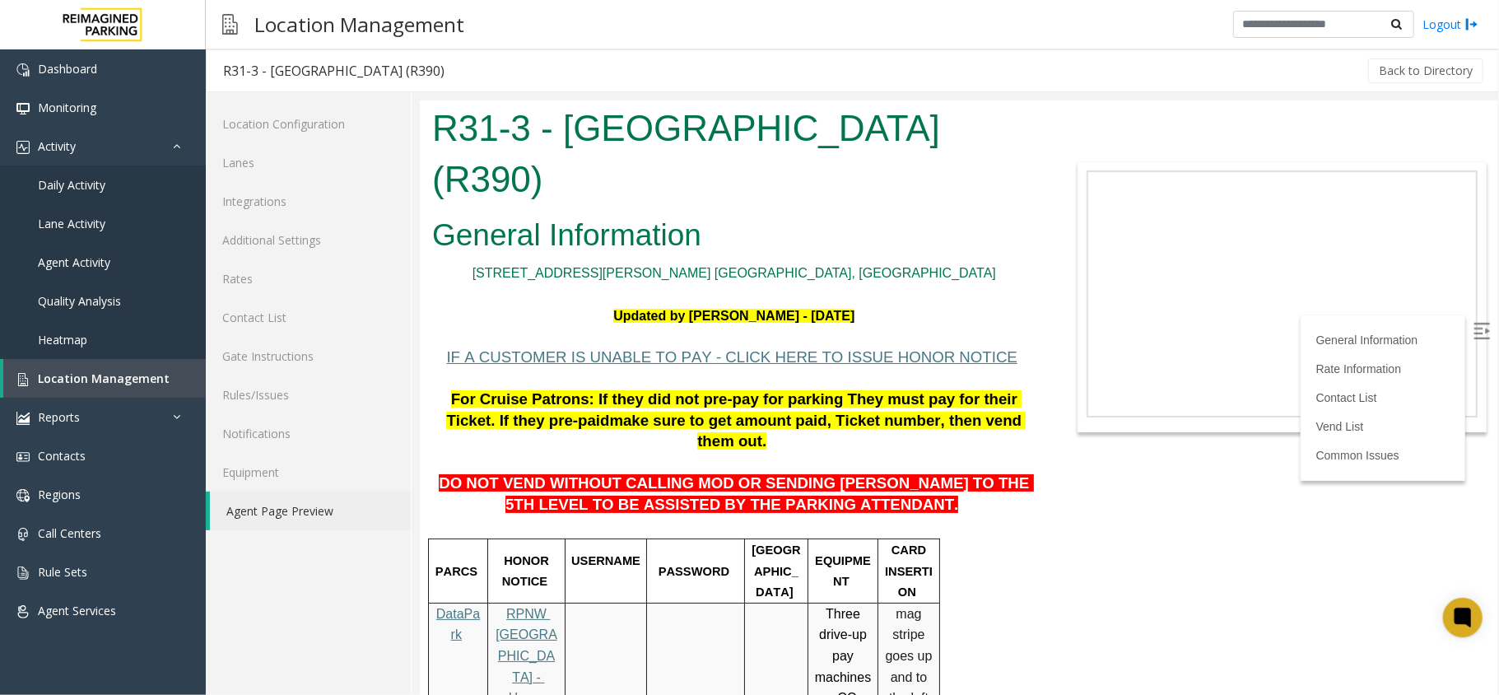
scroll to position [109, 0]
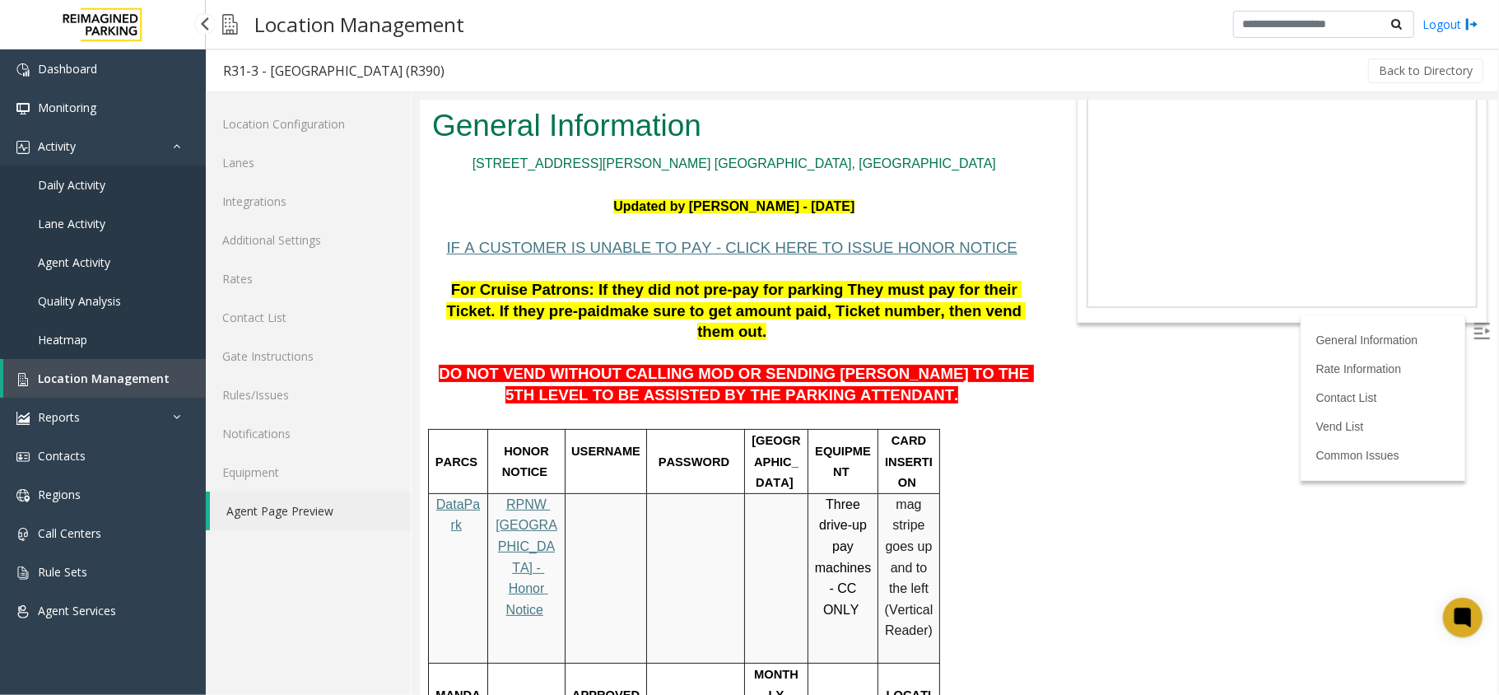
click at [147, 374] on span "Location Management" at bounding box center [104, 378] width 132 height 16
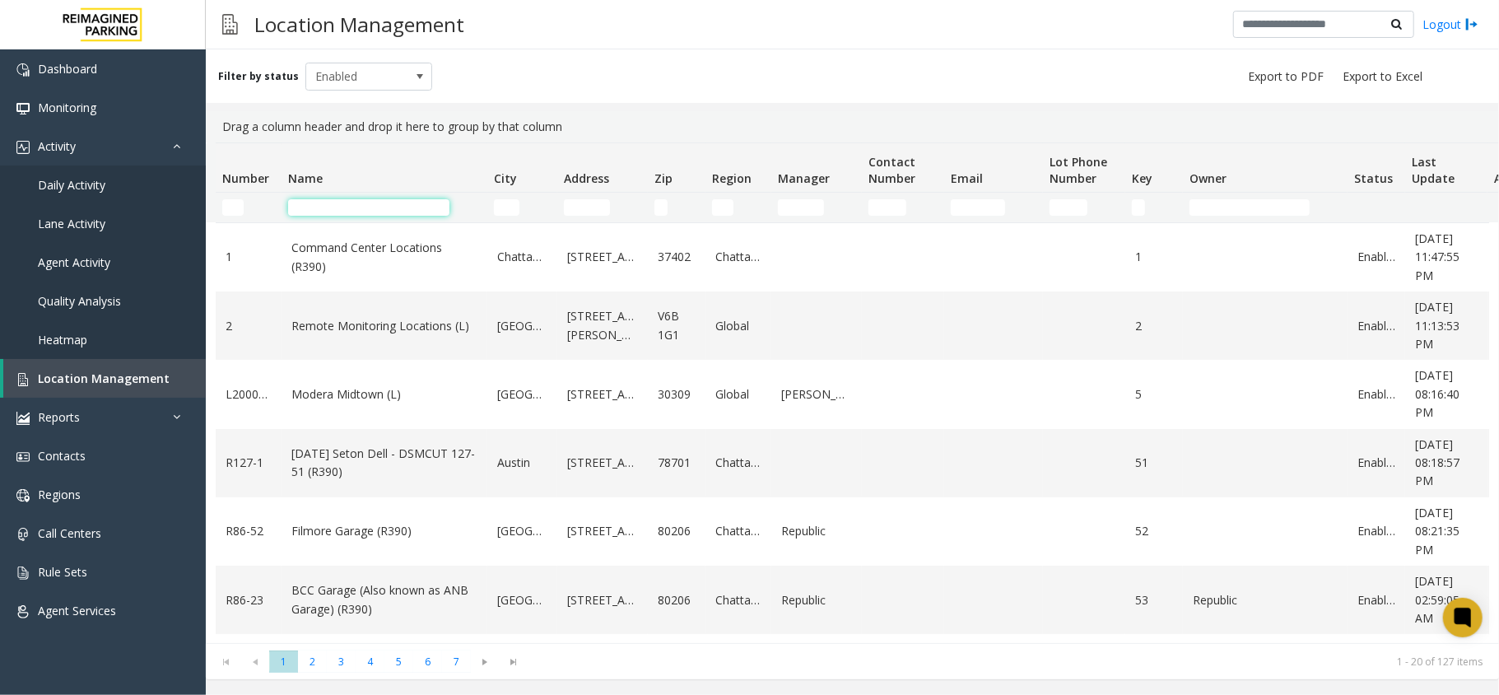
click at [374, 199] on input "Name Filter" at bounding box center [368, 207] width 161 height 16
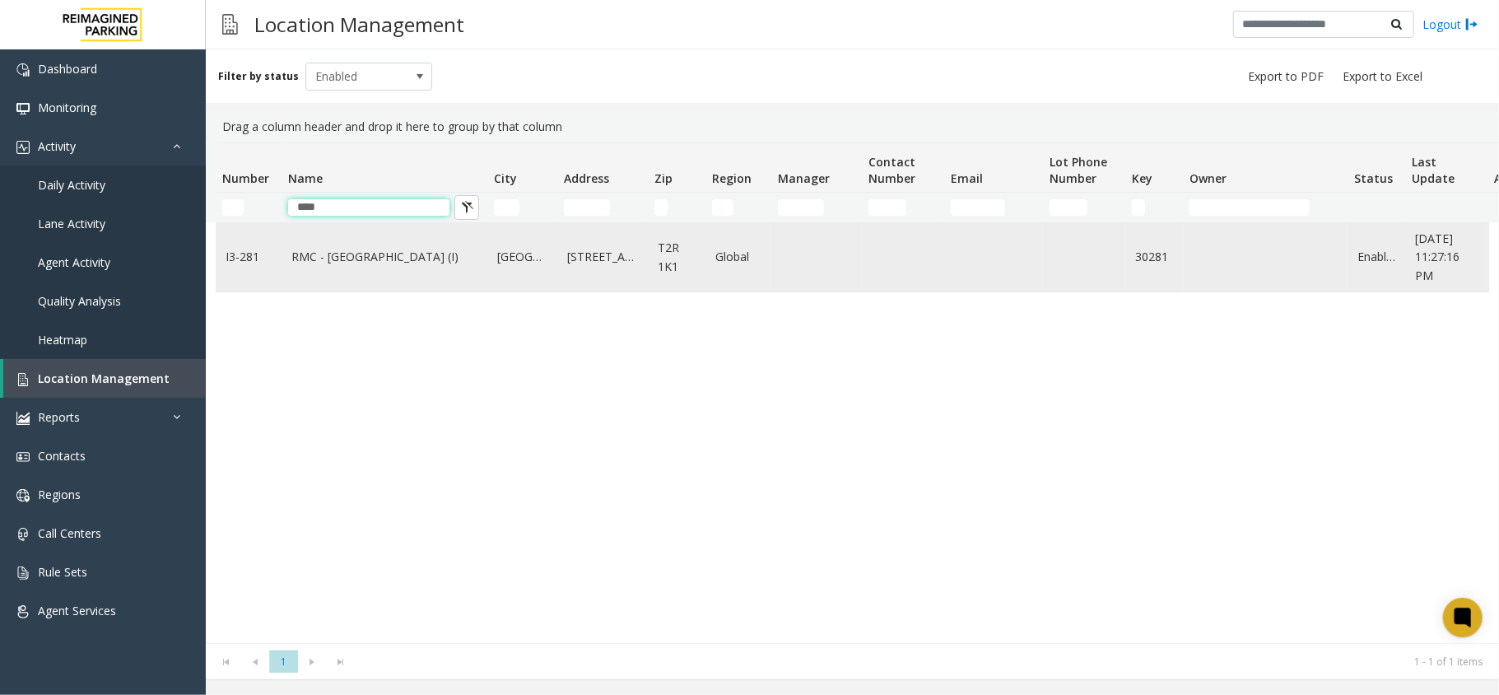
type input "****"
click at [415, 261] on link "RMC - [GEOGRAPHIC_DATA] (I)" at bounding box center [384, 257] width 186 height 18
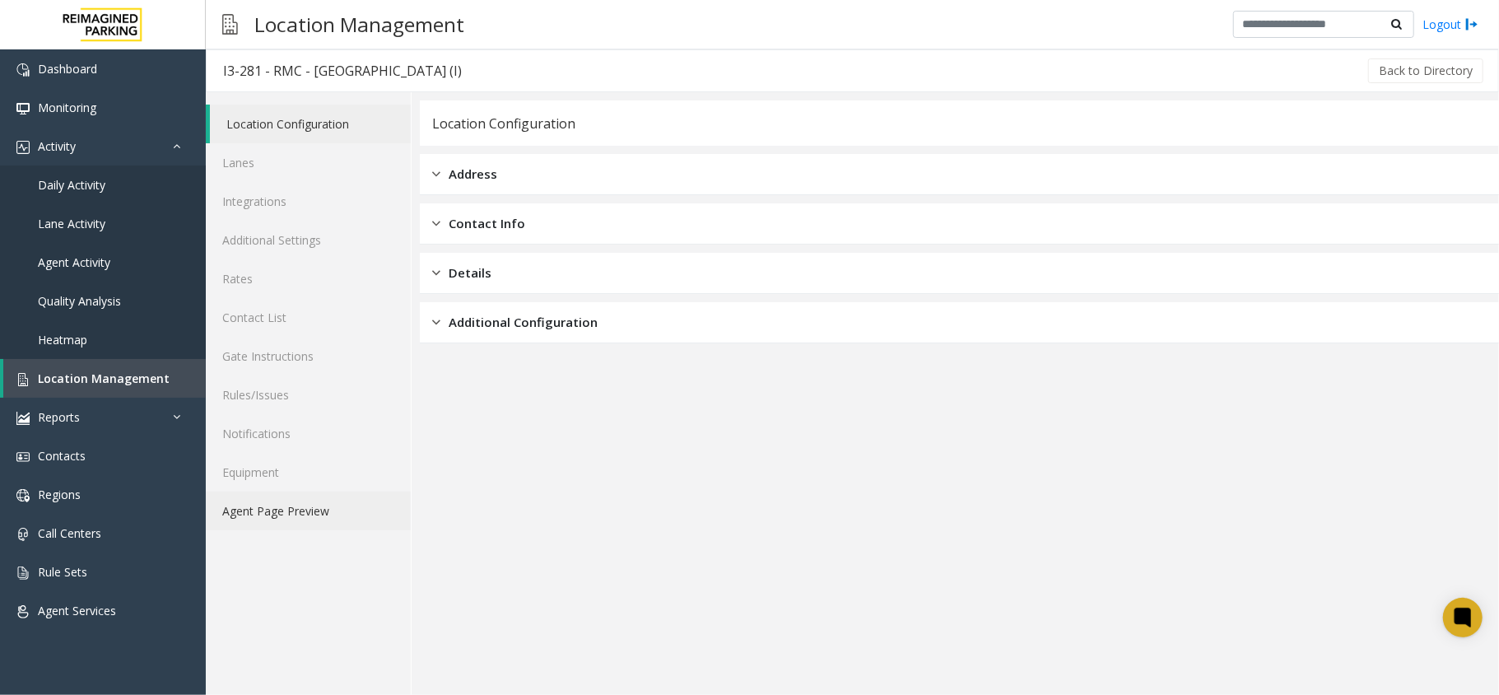
click at [310, 505] on link "Agent Page Preview" at bounding box center [308, 510] width 205 height 39
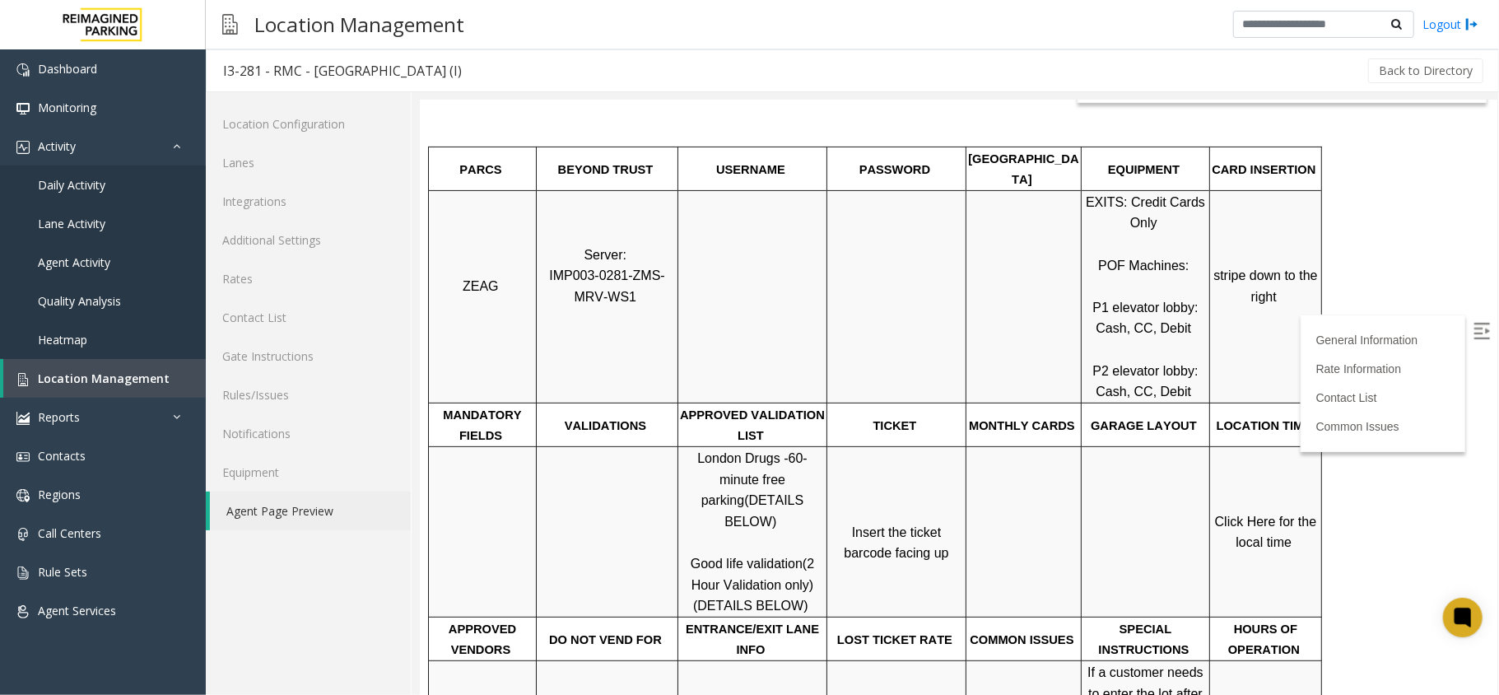
scroll to position [219, 0]
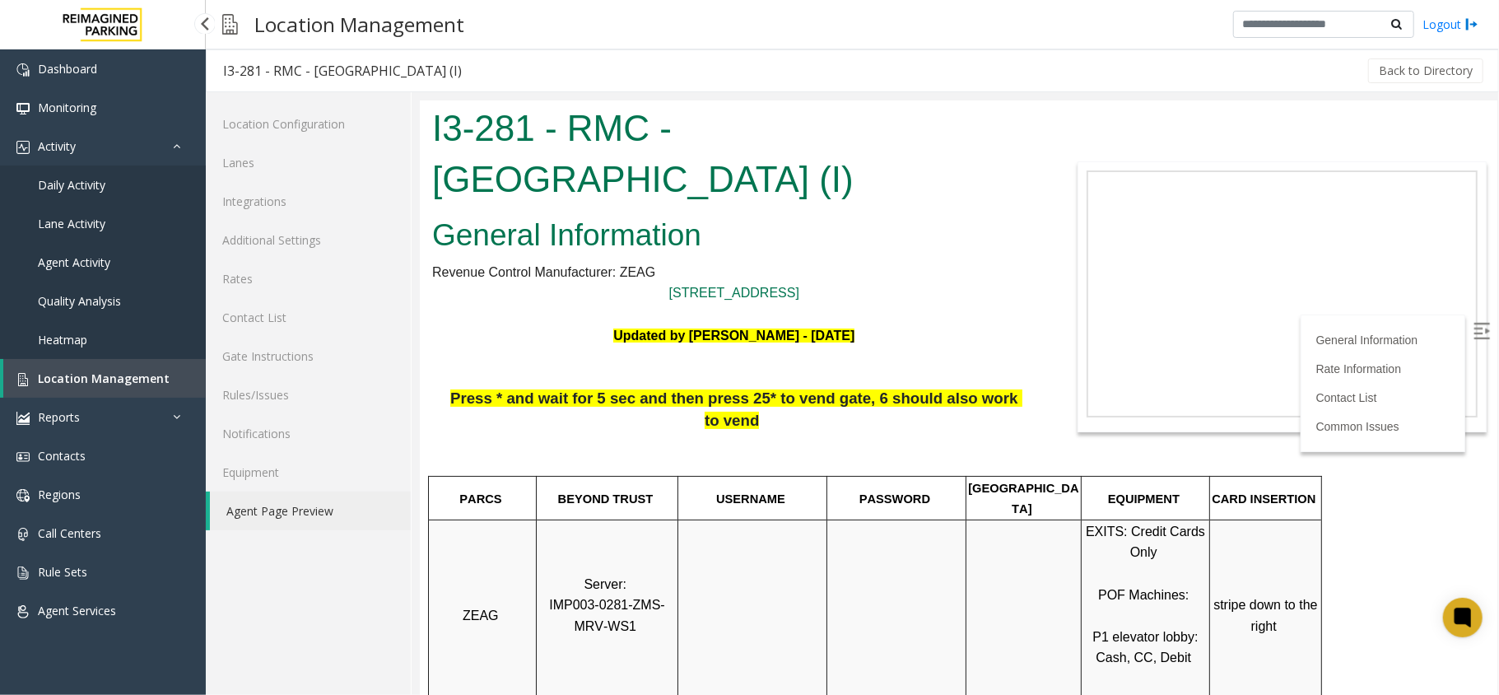
scroll to position [219, 0]
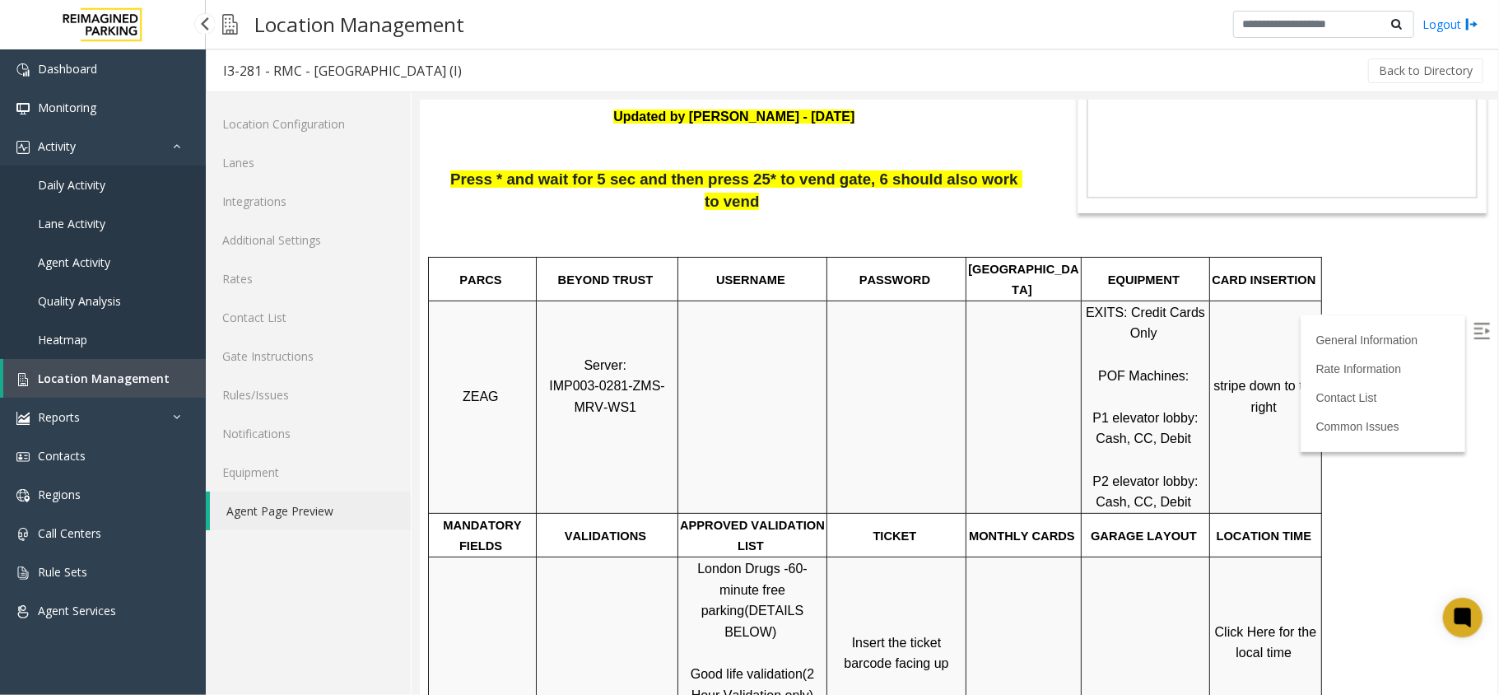
drag, startPoint x: 0, startPoint y: 0, endPoint x: 169, endPoint y: 380, distance: 416.1
click at [169, 380] on link "Location Management" at bounding box center [104, 378] width 203 height 39
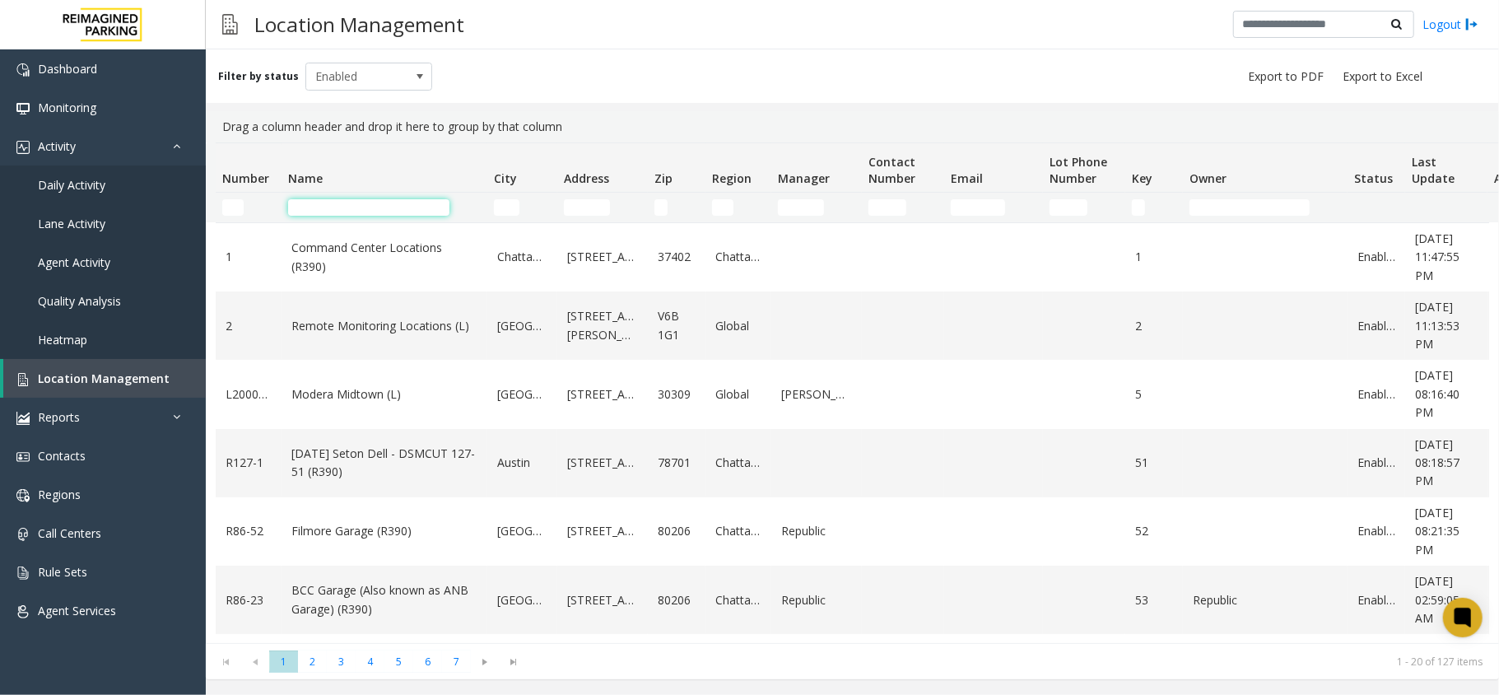
click at [372, 214] on input "Name Filter" at bounding box center [368, 207] width 161 height 16
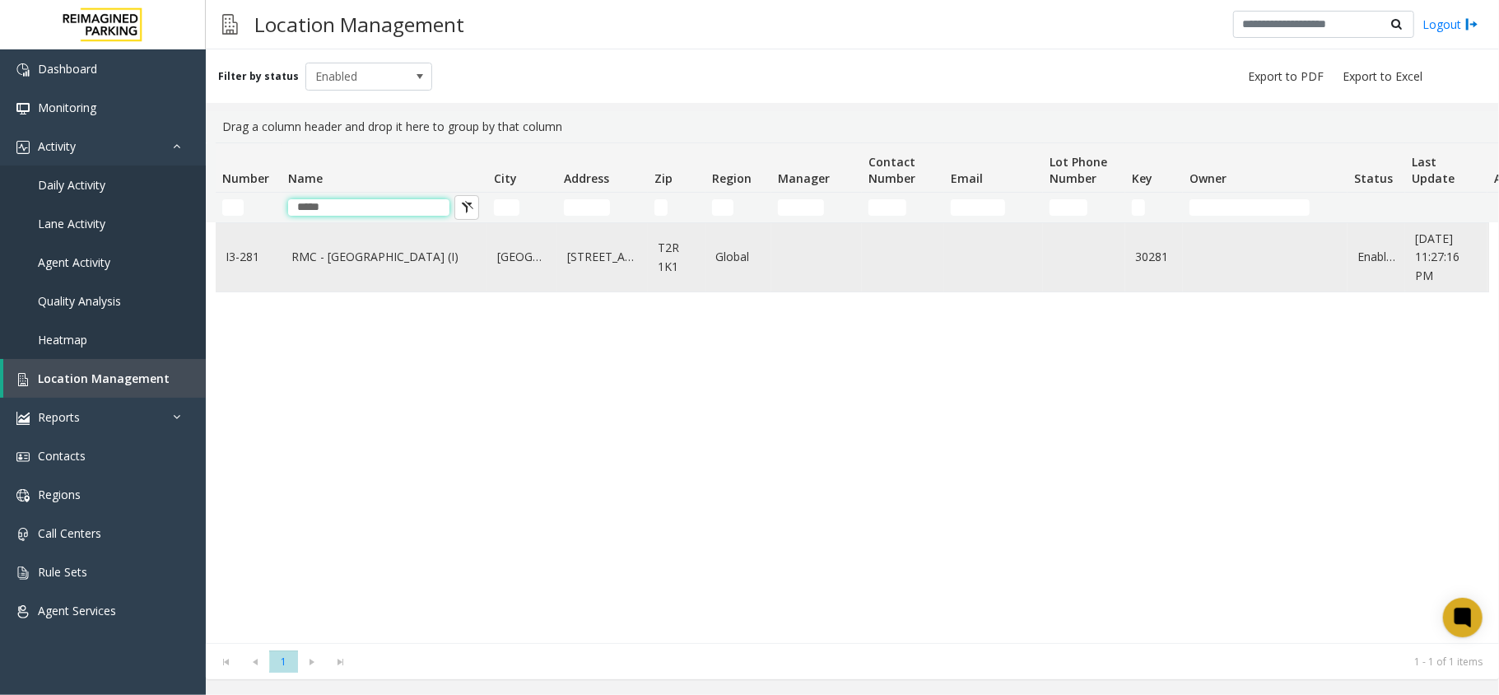
type input "*****"
click at [425, 258] on link "RMC - [GEOGRAPHIC_DATA] (I)" at bounding box center [384, 257] width 186 height 18
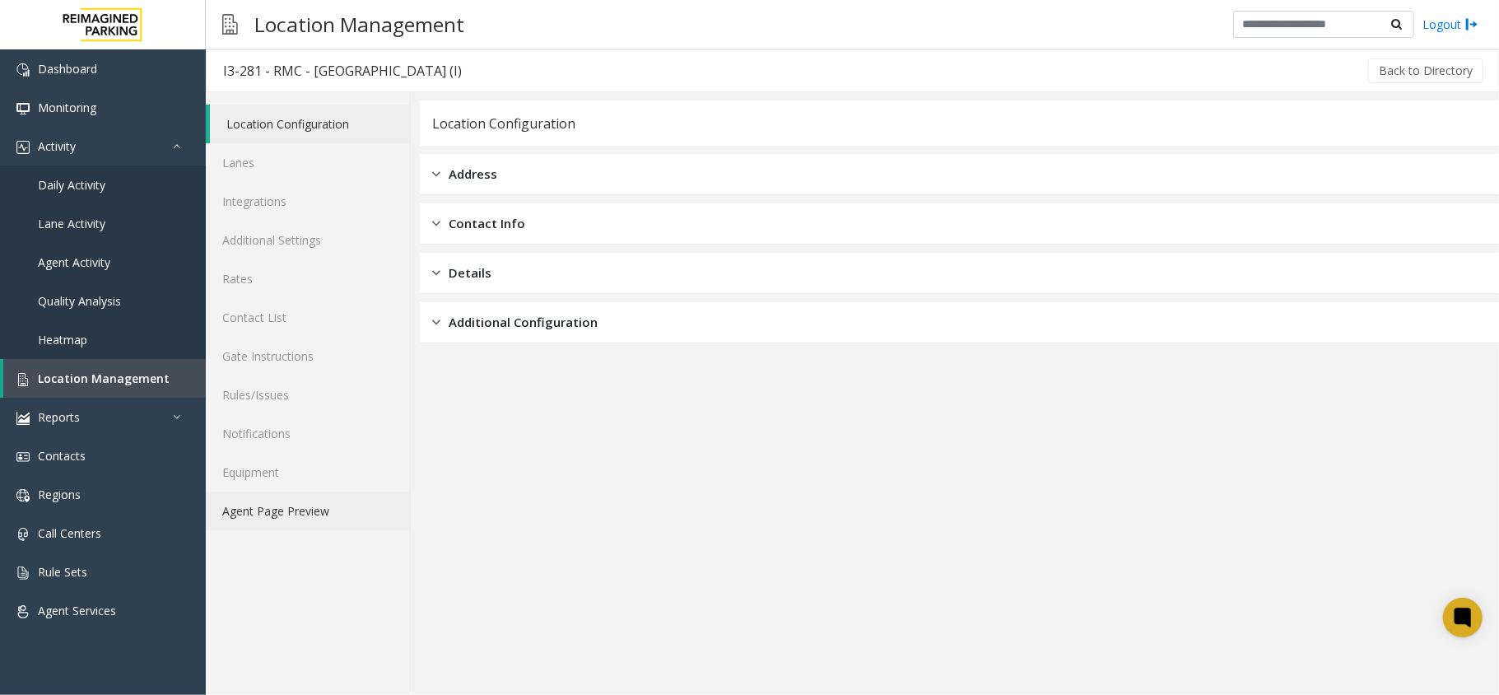
click at [328, 512] on link "Agent Page Preview" at bounding box center [308, 510] width 205 height 39
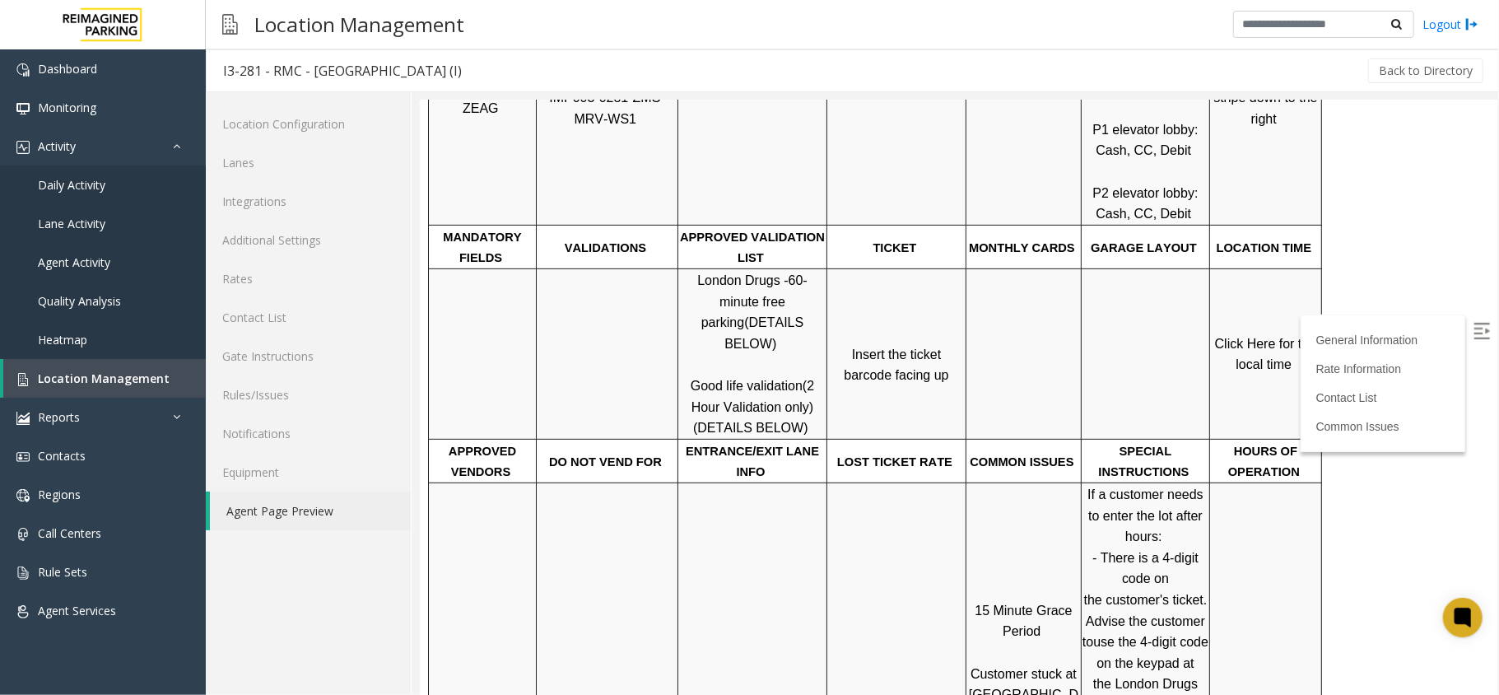
scroll to position [548, 0]
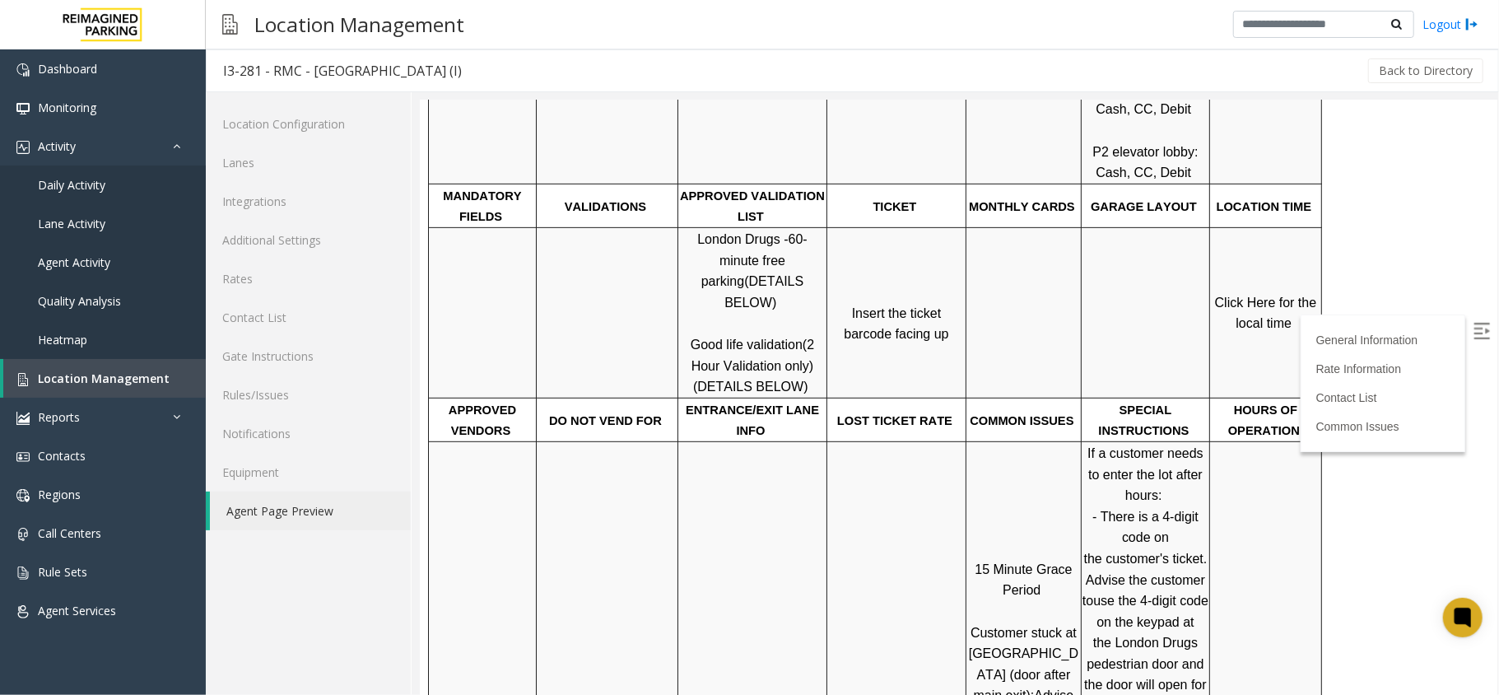
click at [1258, 295] on span "Click Here for the local time" at bounding box center [1266, 312] width 105 height 35
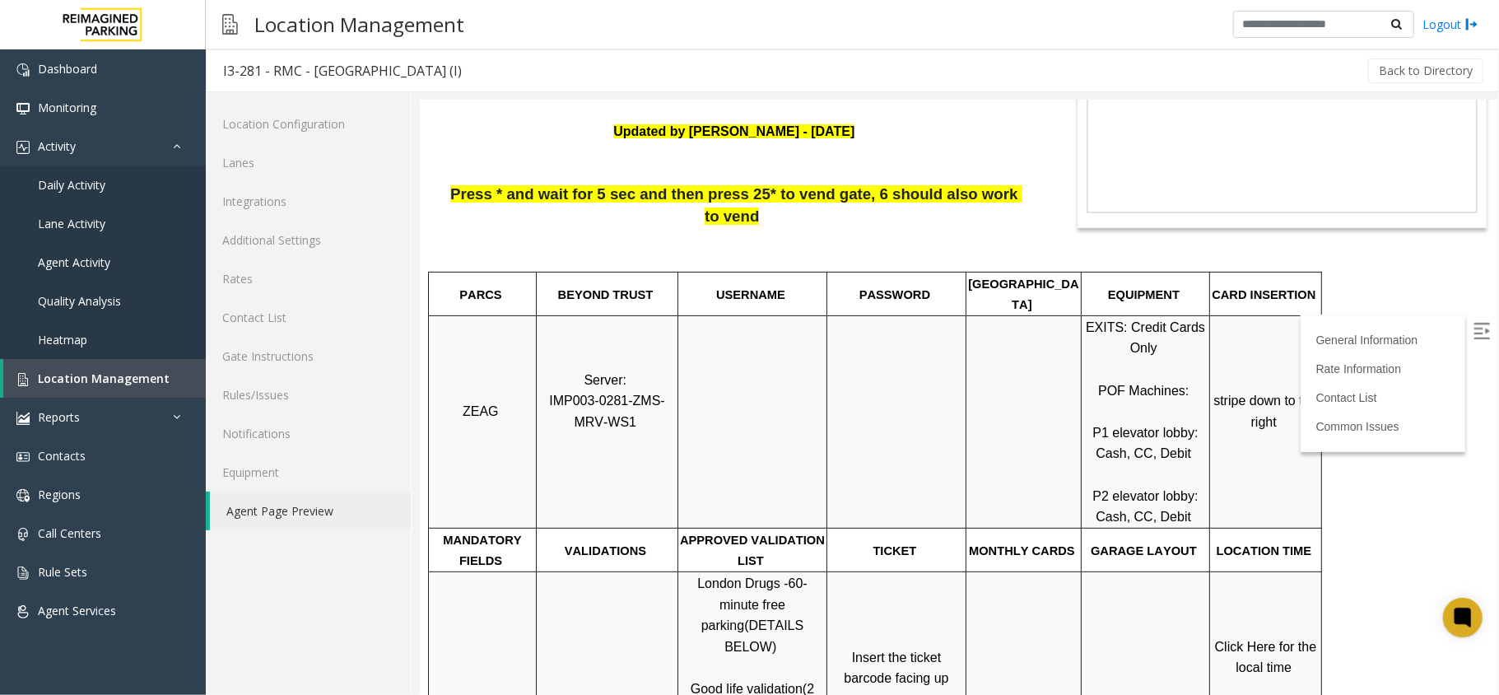
scroll to position [219, 0]
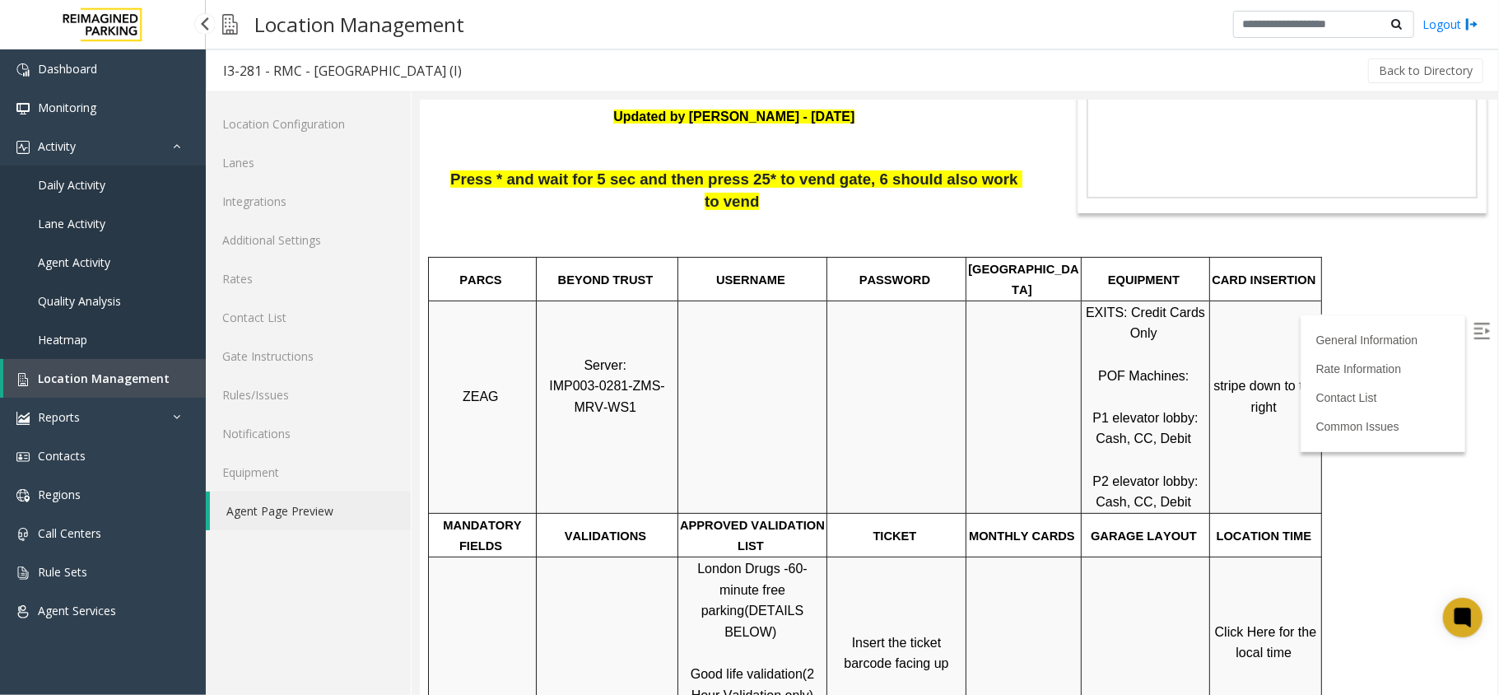
click at [179, 367] on link "Location Management" at bounding box center [104, 378] width 203 height 39
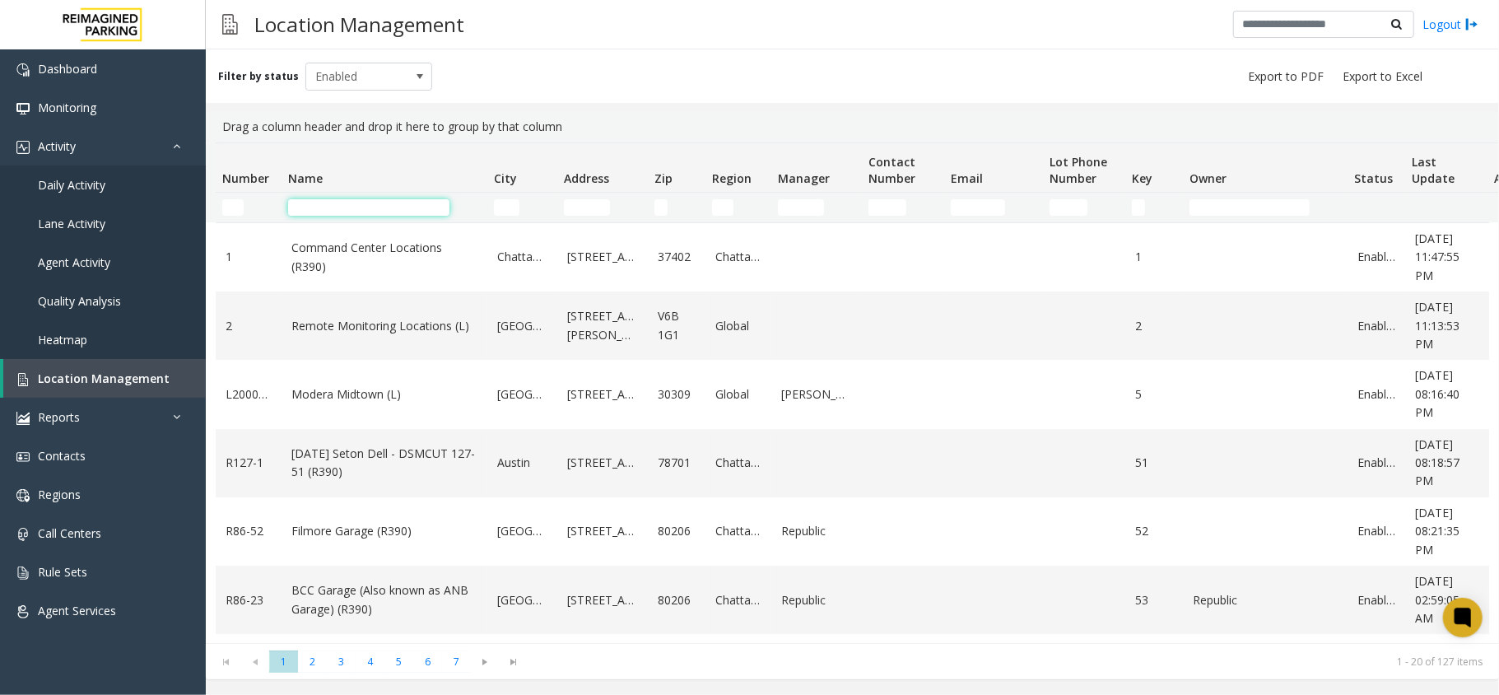
click at [394, 212] on input "Name Filter" at bounding box center [368, 207] width 161 height 16
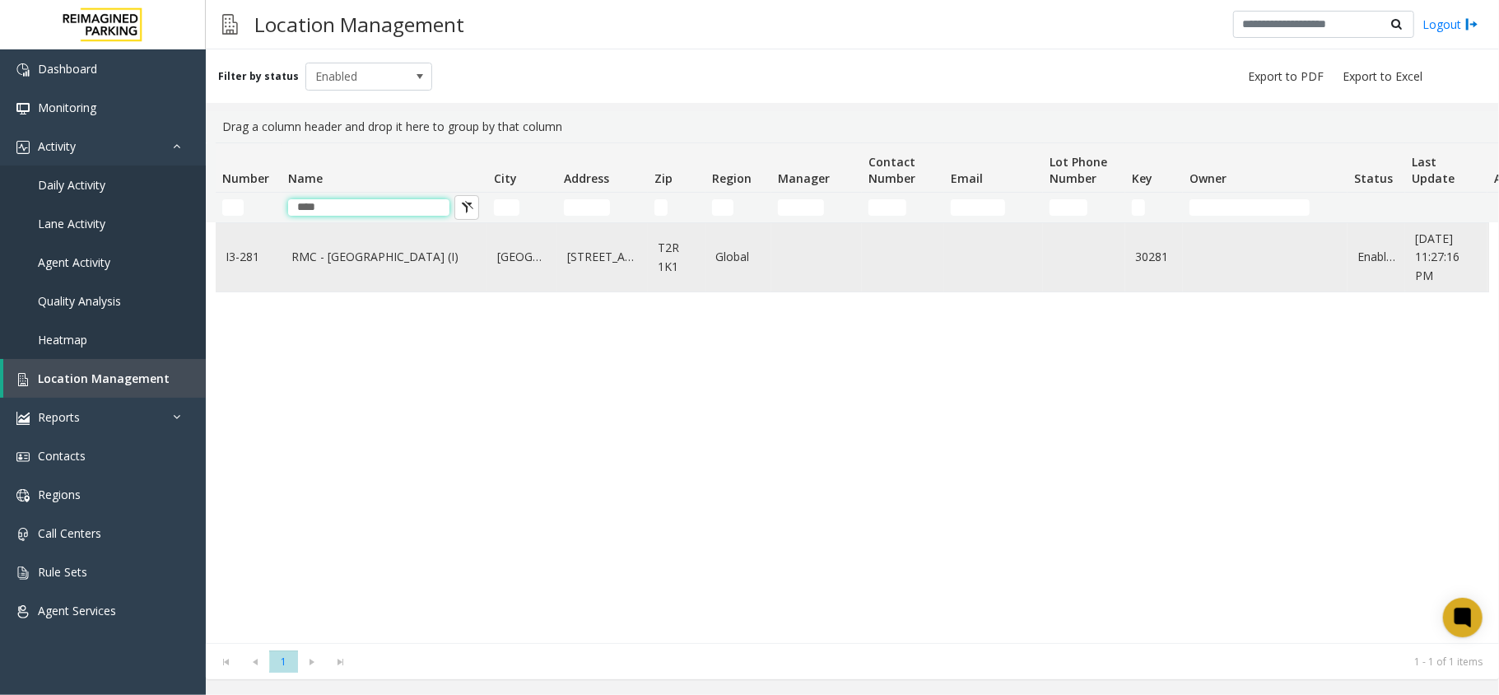
type input "****"
click at [372, 255] on link "RMC - [GEOGRAPHIC_DATA] (I)" at bounding box center [384, 257] width 186 height 18
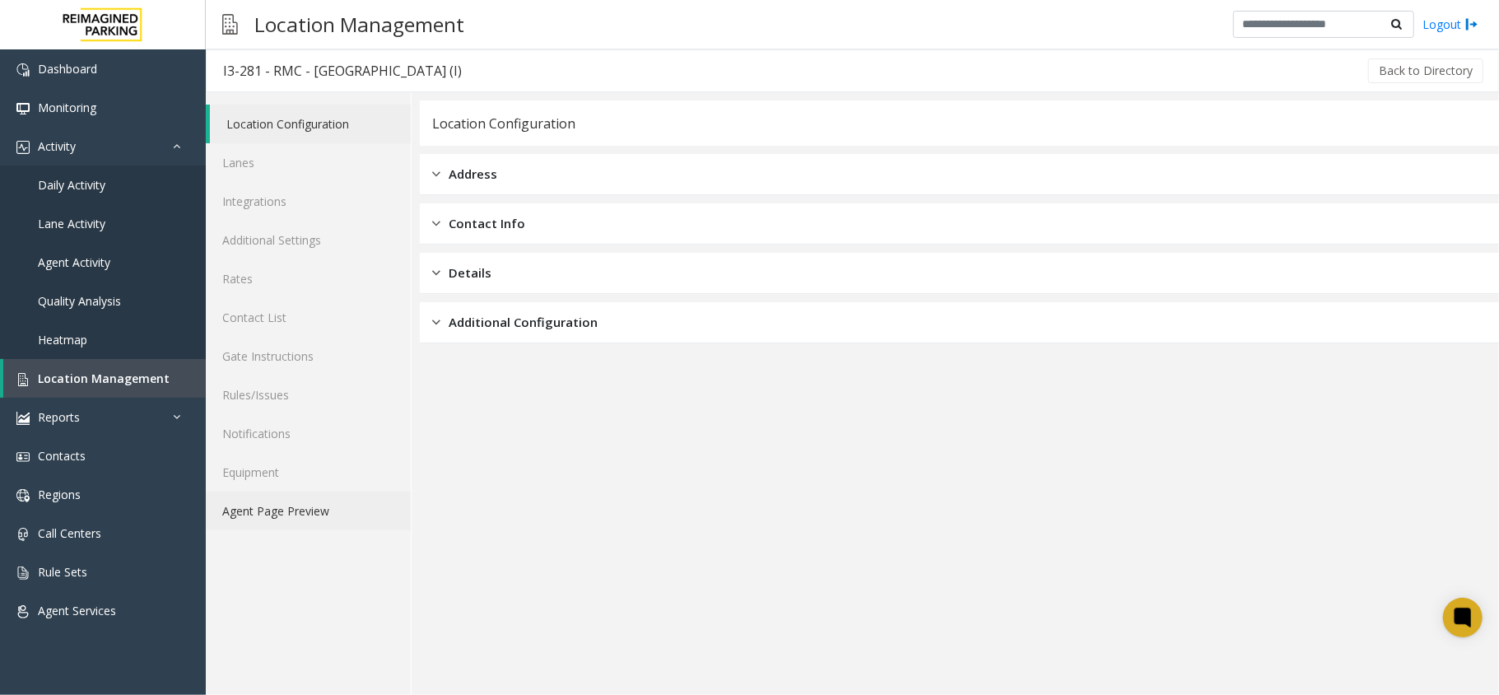
click at [324, 507] on link "Agent Page Preview" at bounding box center [308, 510] width 205 height 39
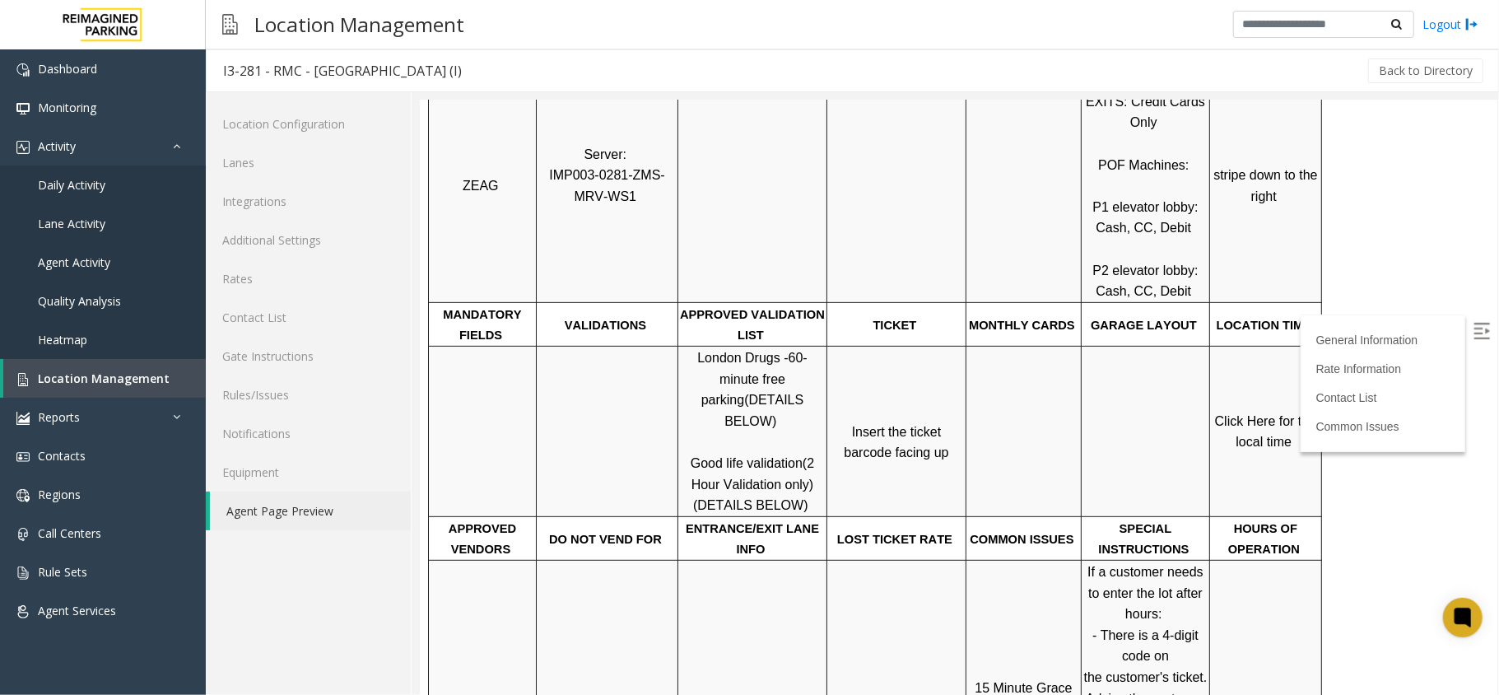
scroll to position [439, 0]
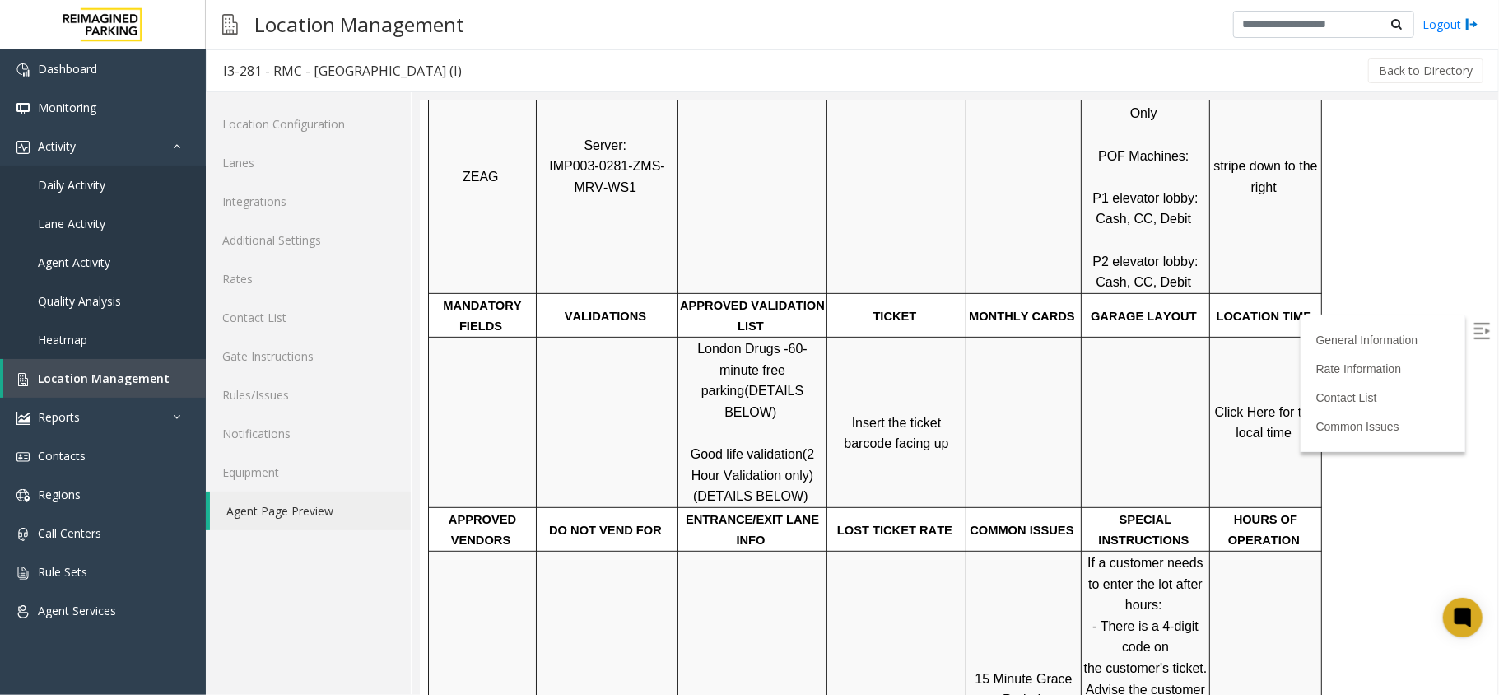
click at [1246, 404] on span "Click Here for the local time" at bounding box center [1266, 421] width 105 height 35
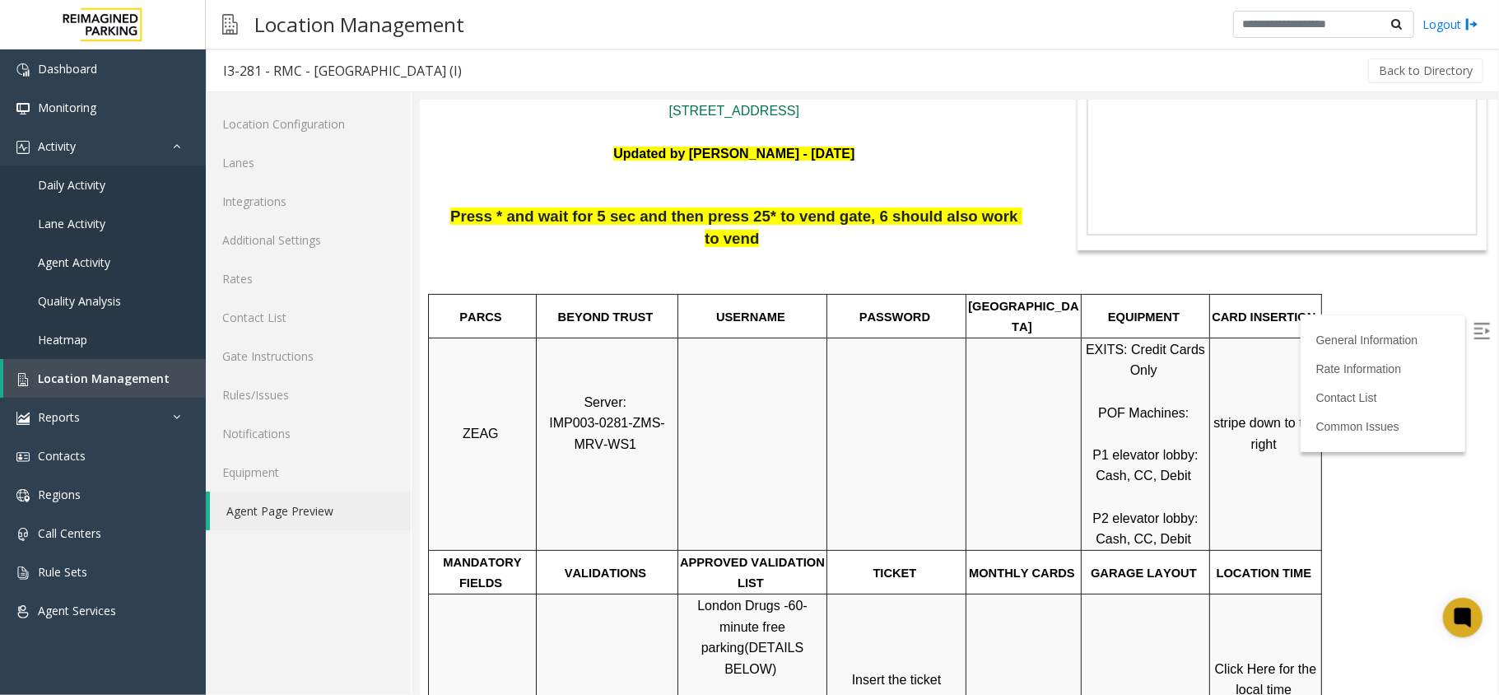
scroll to position [329, 0]
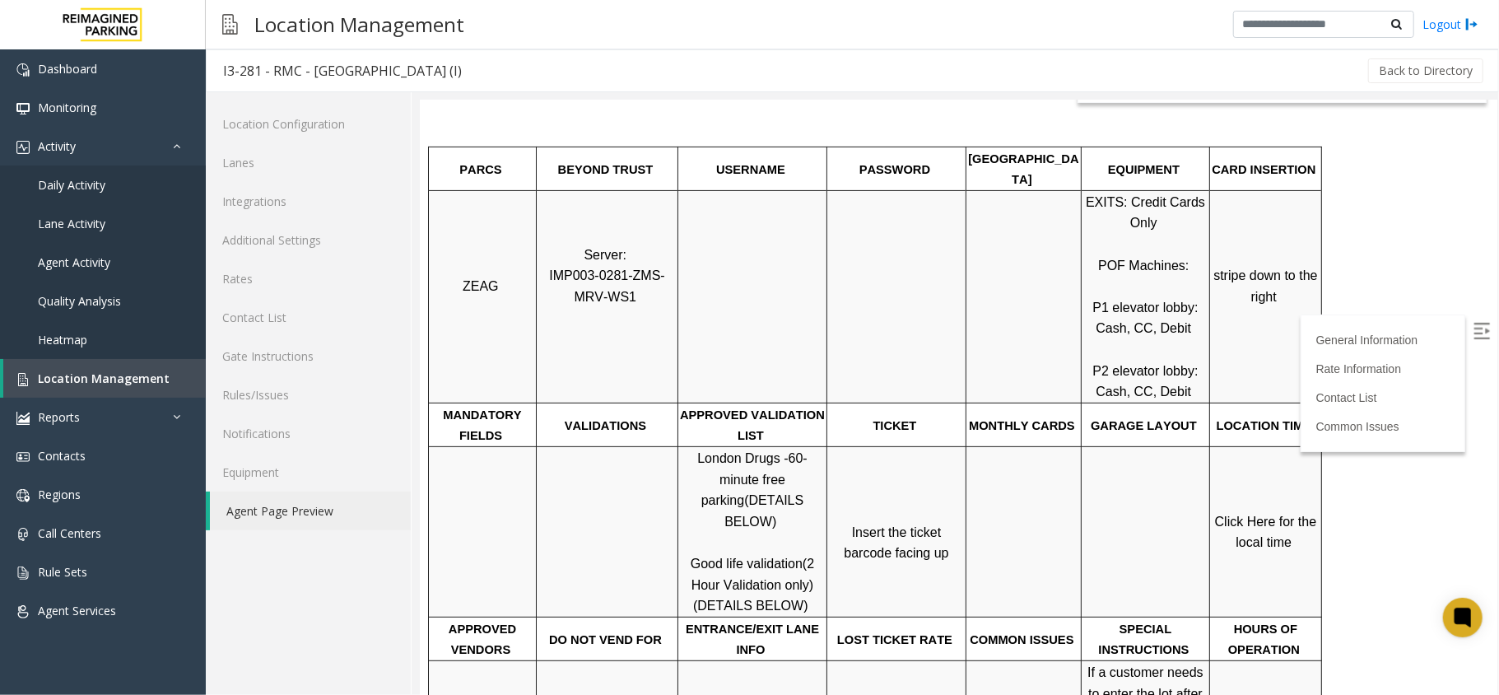
click at [1255, 514] on span "Click Here for the local time" at bounding box center [1266, 531] width 105 height 35
